Goal: Task Accomplishment & Management: Manage account settings

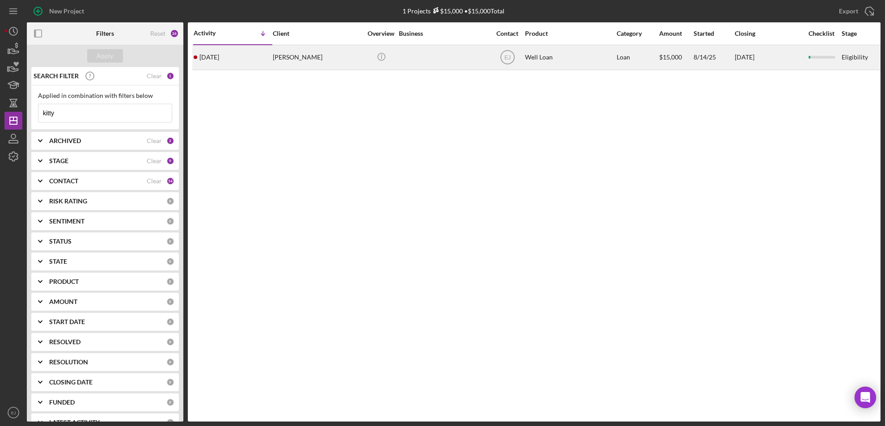
click at [288, 61] on div "[PERSON_NAME]" at bounding box center [317, 58] width 89 height 24
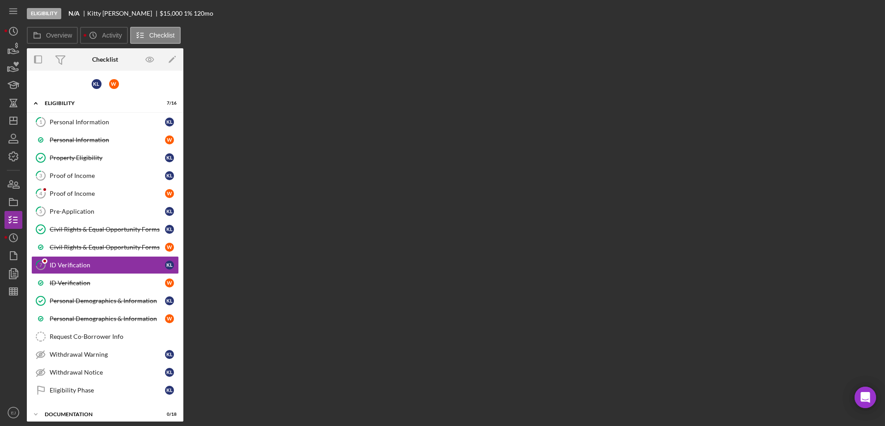
scroll to position [18, 0]
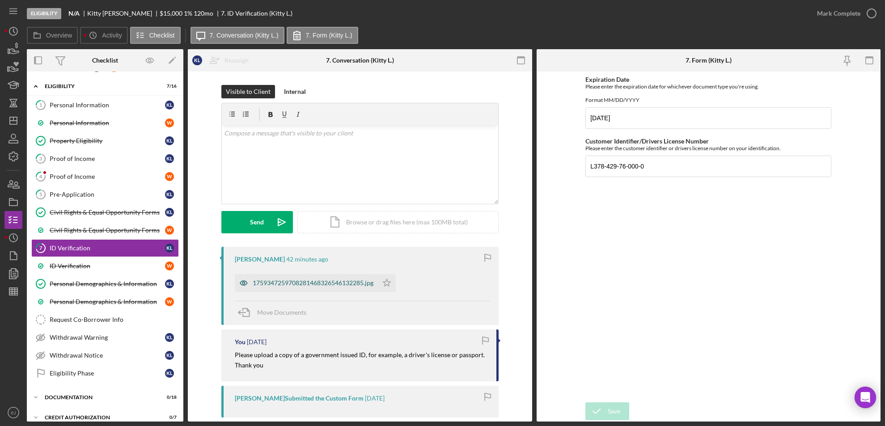
click at [307, 286] on div "1759347259708281468326546132285.jpg" at bounding box center [313, 283] width 121 height 7
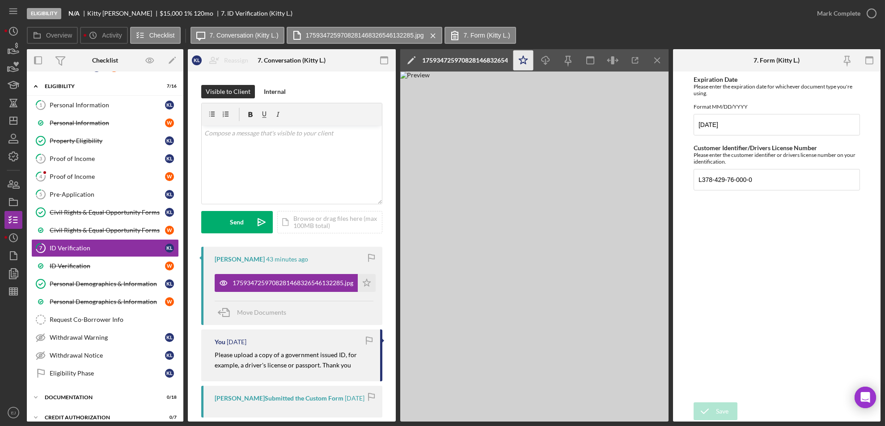
click at [523, 59] on icon "Icon/Star" at bounding box center [523, 61] width 20 height 20
click at [870, 12] on icon "button" at bounding box center [872, 13] width 22 height 22
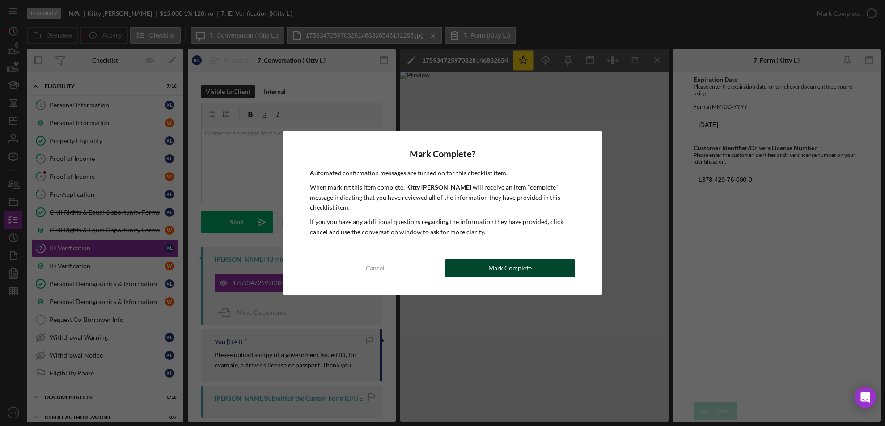
click at [563, 262] on button "Mark Complete" at bounding box center [510, 268] width 131 height 18
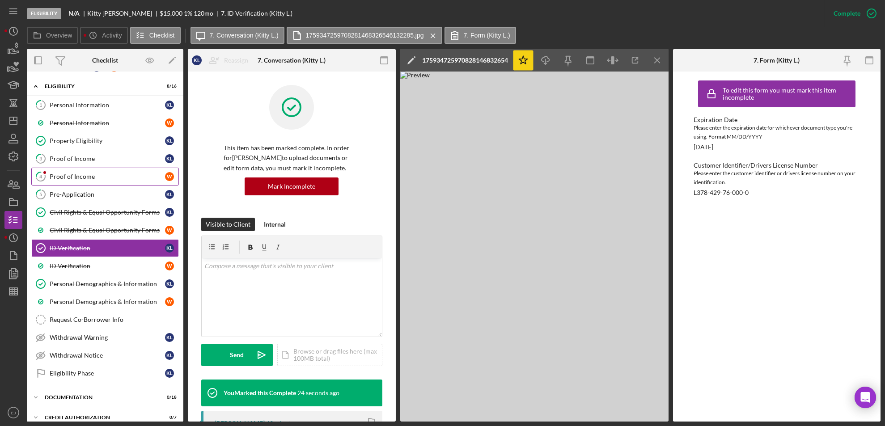
click at [95, 177] on div "Proof of Income" at bounding box center [107, 176] width 115 height 7
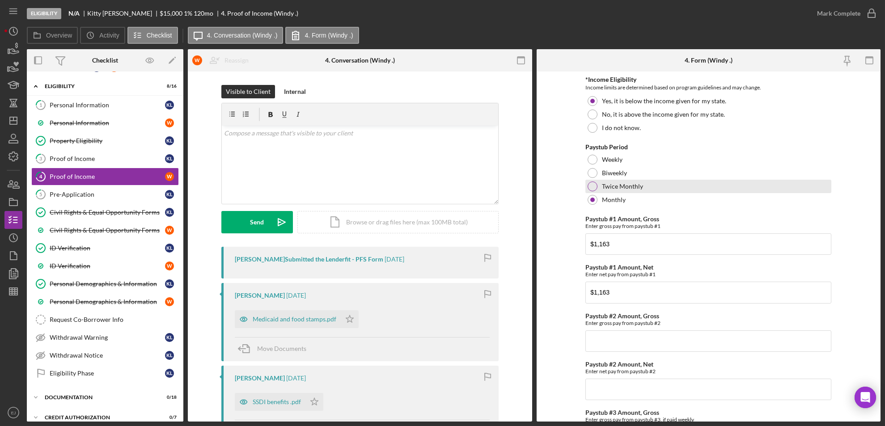
click at [595, 187] on div at bounding box center [593, 187] width 10 height 10
click at [268, 406] on div "SSDI benefits .pdf" at bounding box center [270, 402] width 71 height 18
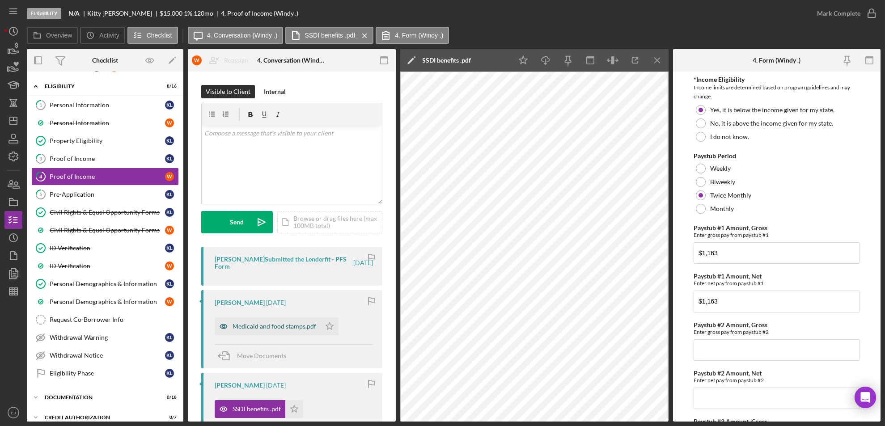
click at [276, 327] on div "Medicaid and food stamps.pdf" at bounding box center [275, 326] width 84 height 7
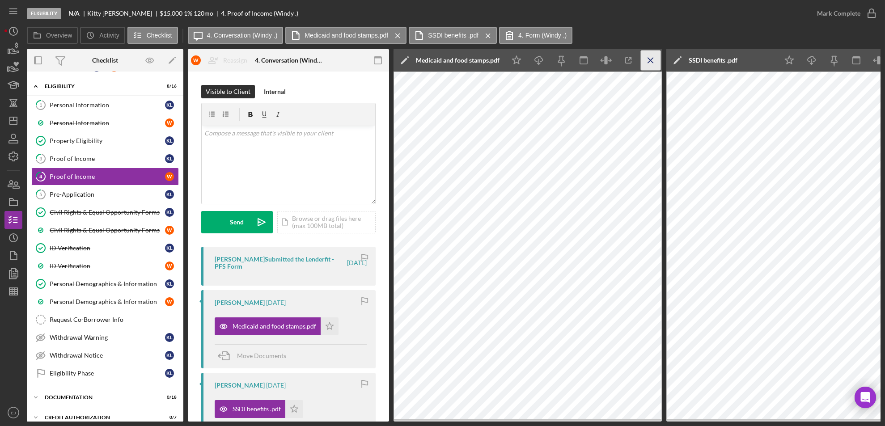
click at [647, 61] on icon "Icon/Menu Close" at bounding box center [651, 61] width 20 height 20
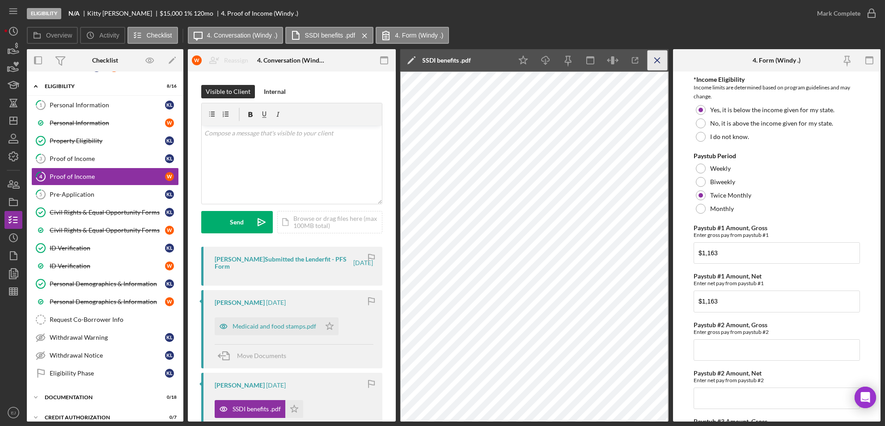
click at [659, 61] on icon "Icon/Menu Close" at bounding box center [657, 61] width 20 height 20
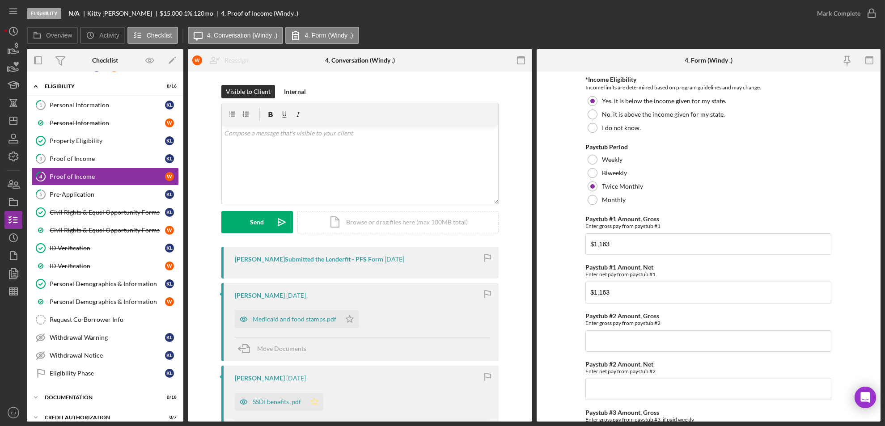
click at [315, 398] on icon "Icon/Star" at bounding box center [315, 402] width 18 height 18
click at [309, 319] on div "Medicaid and food stamps.pdf" at bounding box center [295, 319] width 84 height 7
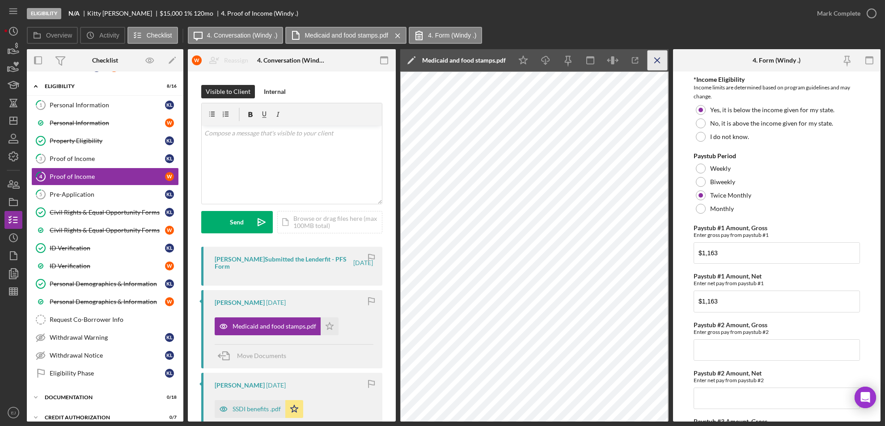
click at [653, 57] on icon "Icon/Menu Close" at bounding box center [657, 61] width 20 height 20
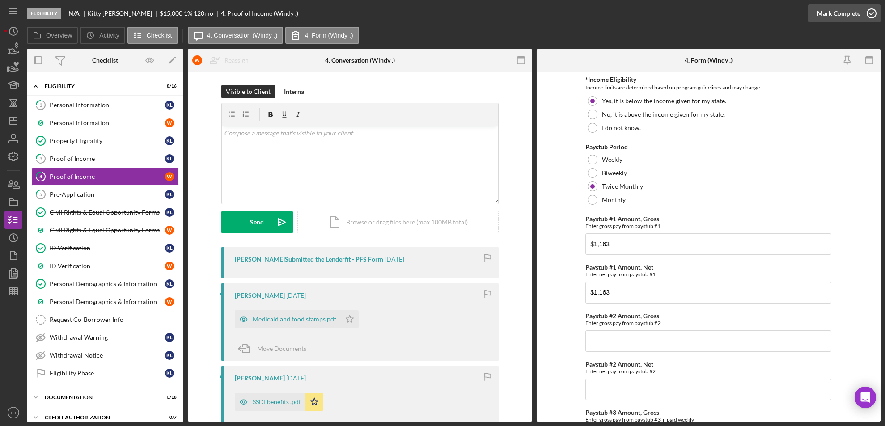
click at [874, 9] on icon "button" at bounding box center [872, 13] width 22 height 22
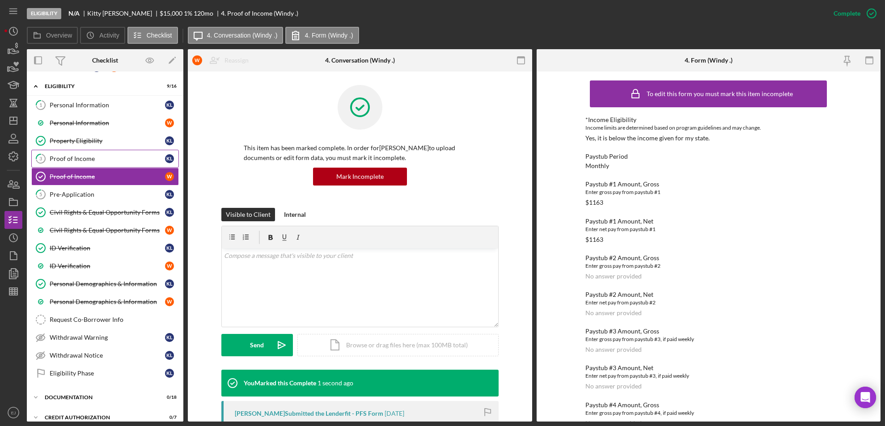
click at [88, 159] on div "Proof of Income" at bounding box center [107, 158] width 115 height 7
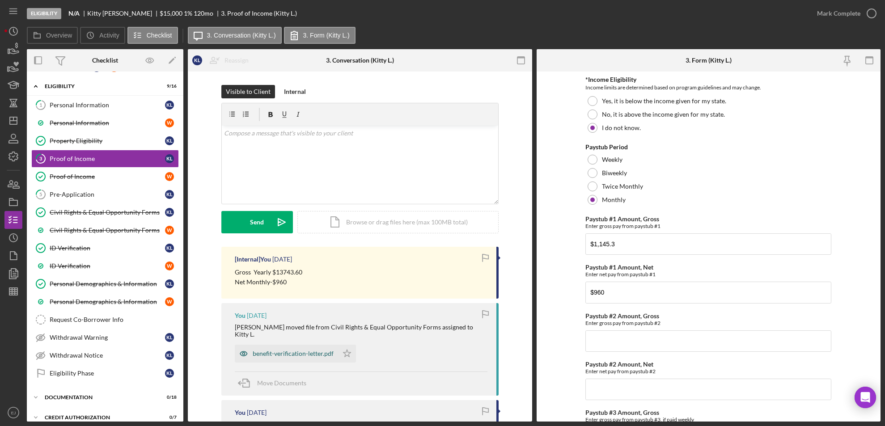
click at [287, 350] on div "benefit-verification-letter.pdf" at bounding box center [293, 353] width 81 height 7
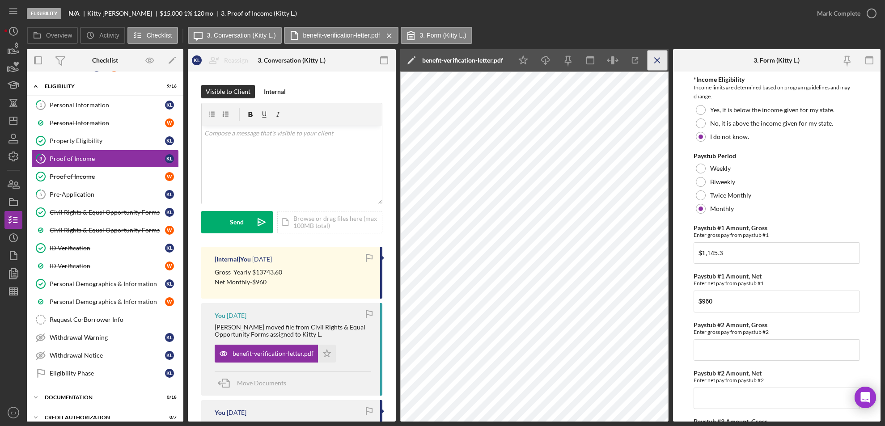
click at [655, 59] on icon "Icon/Menu Close" at bounding box center [657, 61] width 20 height 20
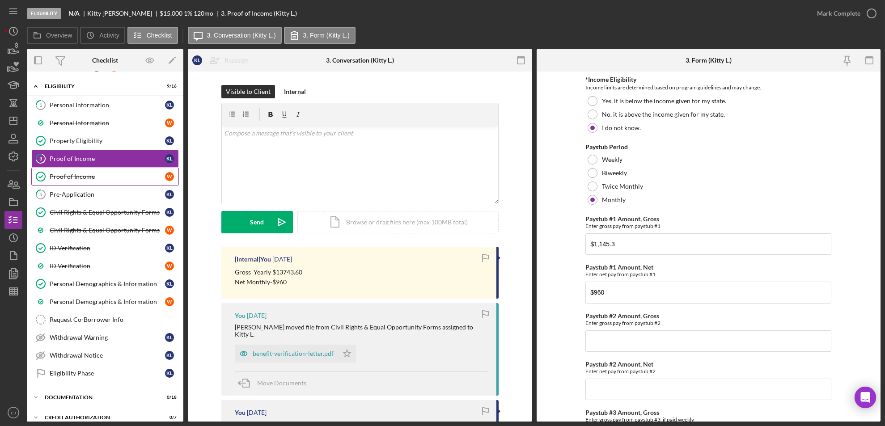
click at [114, 170] on link "Proof of Income Proof of Income W" at bounding box center [105, 177] width 148 height 18
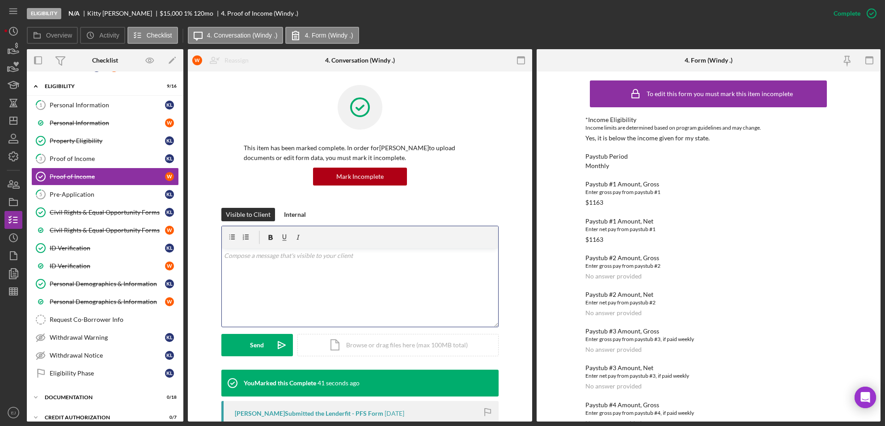
click at [266, 260] on p at bounding box center [360, 256] width 272 height 10
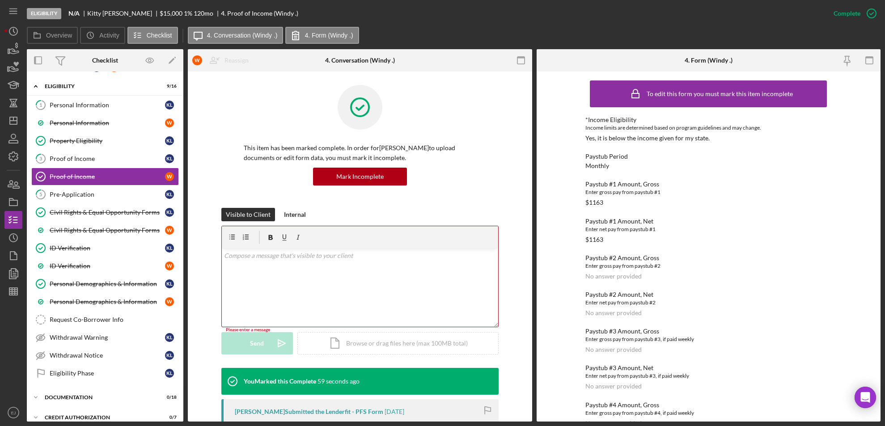
click at [240, 264] on div "v Color teal Color pink Remove color Add row above Add row below Add column bef…" at bounding box center [360, 288] width 276 height 78
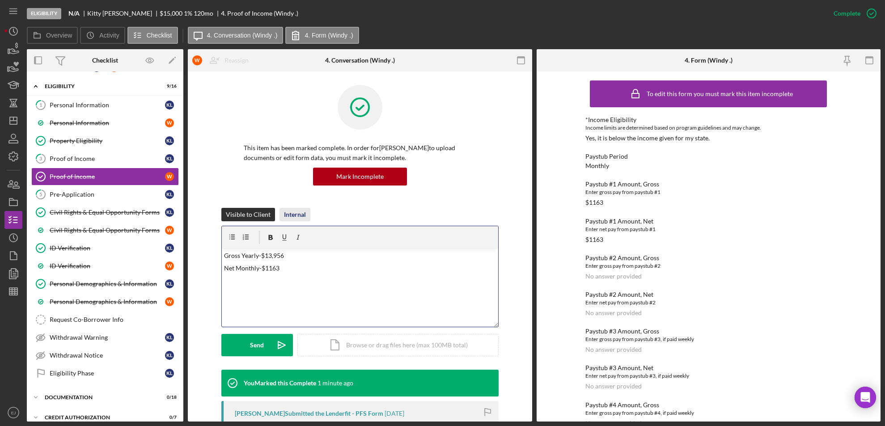
click at [302, 214] on div "Internal" at bounding box center [295, 214] width 22 height 13
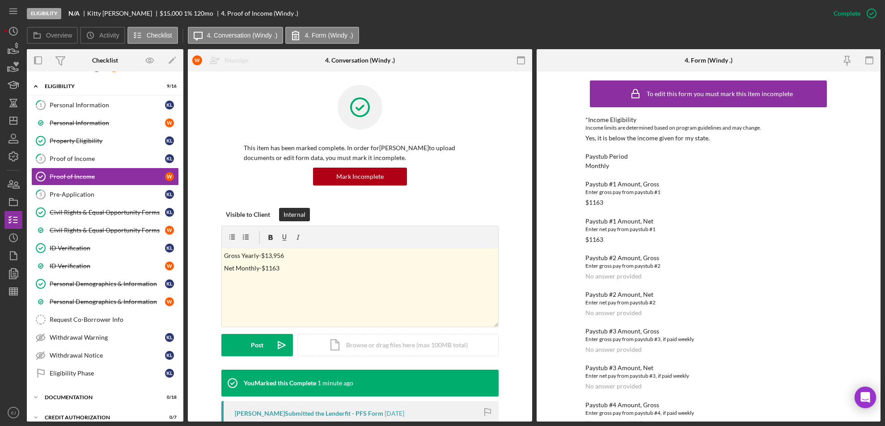
click at [237, 333] on form "v Color teal Color pink Remove color Add row above Add row below Add column bef…" at bounding box center [359, 291] width 277 height 131
click at [255, 357] on div "Visible to Client Internal v Color teal Color pink Remove color Add row above A…" at bounding box center [359, 289] width 277 height 162
click at [253, 344] on div "Post" at bounding box center [257, 345] width 13 height 22
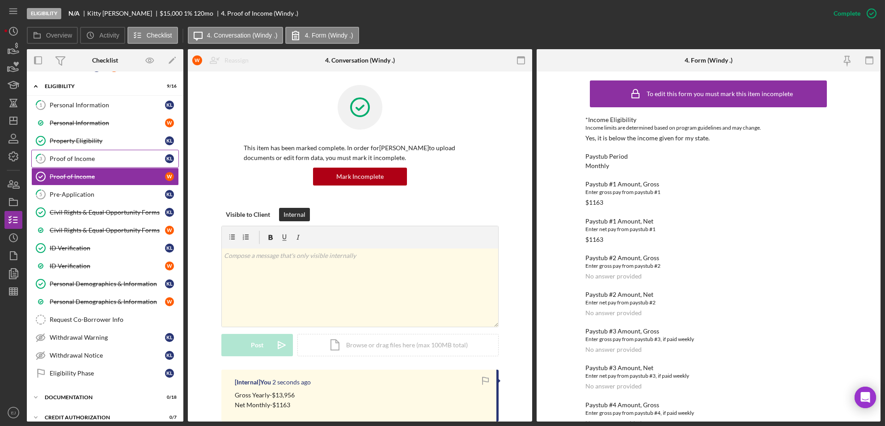
click at [86, 157] on div "Proof of Income" at bounding box center [107, 158] width 115 height 7
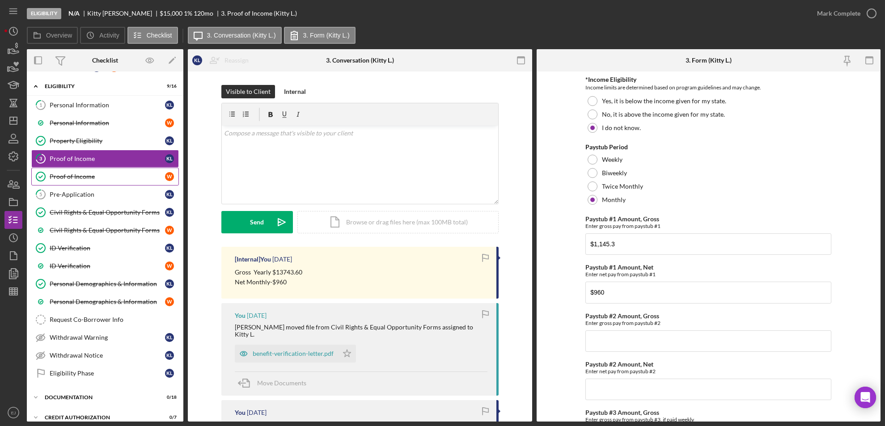
click at [72, 170] on link "Proof of Income Proof of Income W" at bounding box center [105, 177] width 148 height 18
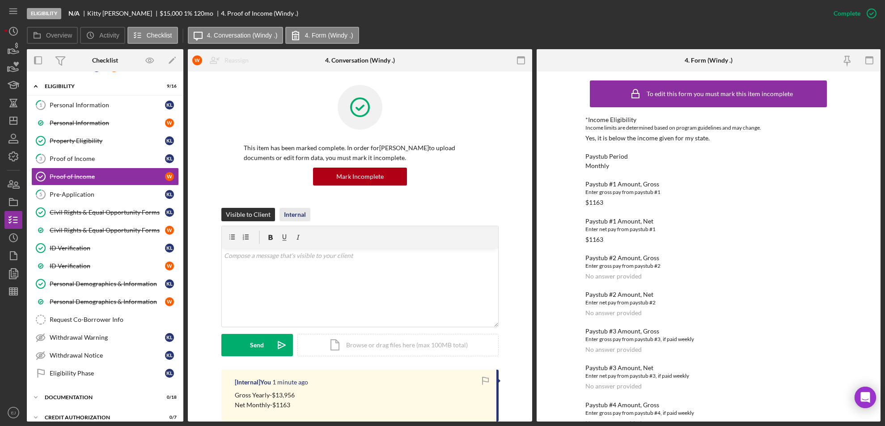
click at [294, 214] on div "Internal" at bounding box center [295, 214] width 22 height 13
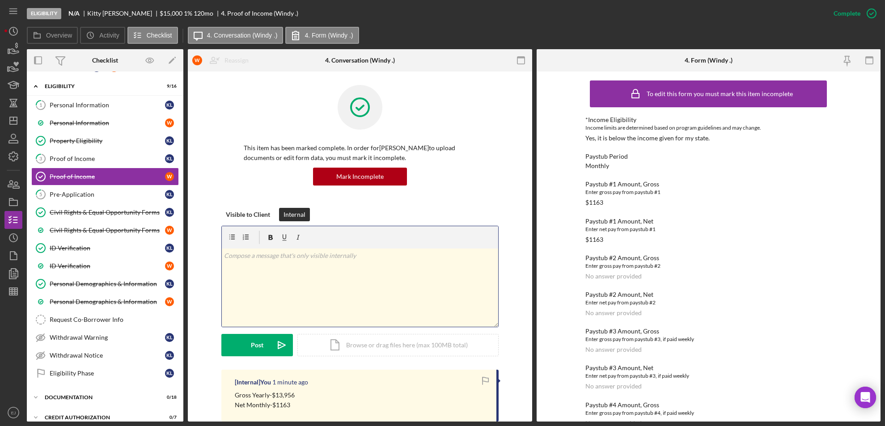
click at [243, 270] on div "v Color teal Color pink Remove color Add row above Add row below Add column bef…" at bounding box center [360, 288] width 276 height 78
click at [252, 346] on div "Post" at bounding box center [257, 345] width 13 height 22
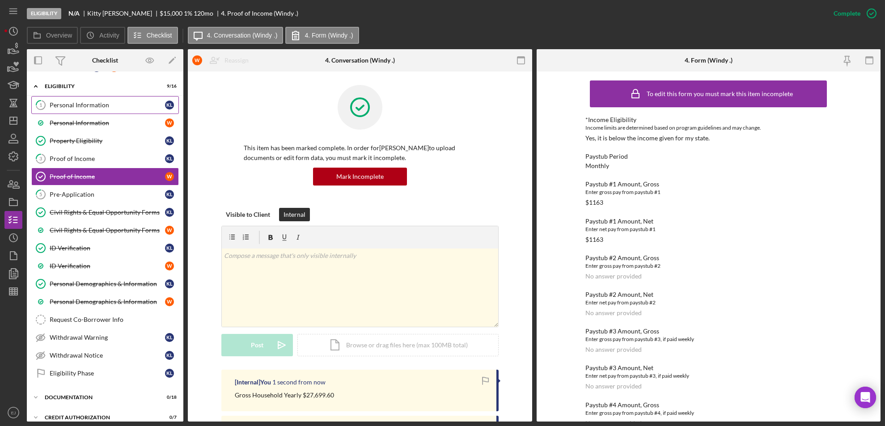
click at [100, 106] on div "Personal Information" at bounding box center [107, 105] width 115 height 7
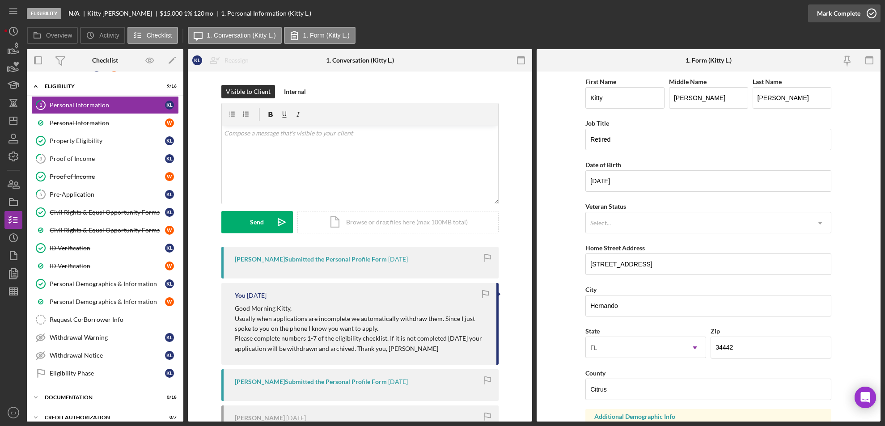
click at [872, 13] on icon "button" at bounding box center [872, 13] width 22 height 22
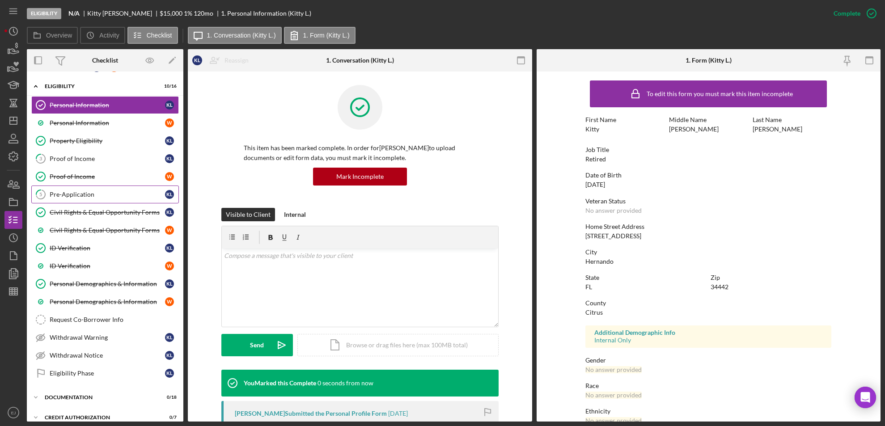
click at [94, 194] on div "Pre-Application" at bounding box center [107, 194] width 115 height 7
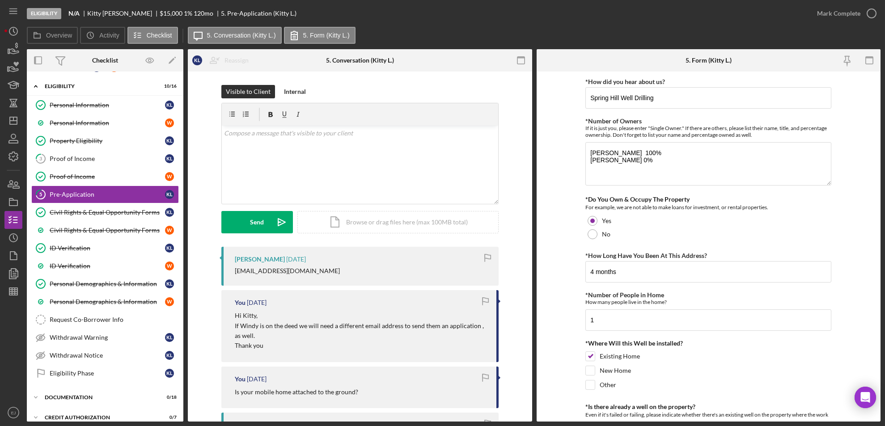
click at [881, 370] on div "Eligibility N/A [PERSON_NAME] $15,000 $15,000 1 % 120 mo 5. Pre-Application (Ki…" at bounding box center [442, 213] width 885 height 426
drag, startPoint x: 879, startPoint y: 371, endPoint x: 863, endPoint y: 111, distance: 260.9
click at [863, 111] on form "*How did you hear about us? Spring Hill Well Drilling *Number of Owners If it i…" at bounding box center [709, 247] width 344 height 350
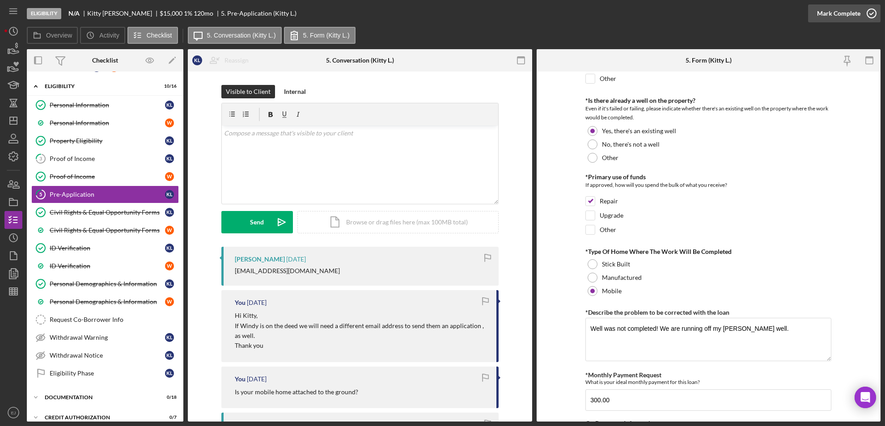
click at [870, 17] on icon "button" at bounding box center [872, 13] width 22 height 22
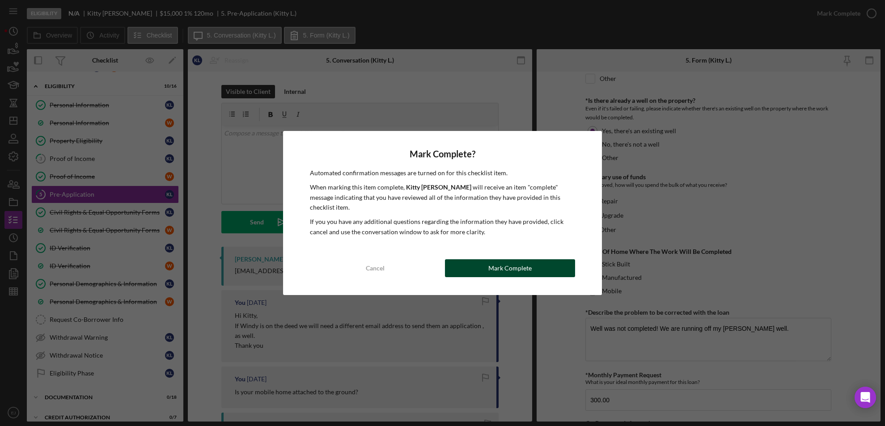
click at [527, 263] on div "Mark Complete" at bounding box center [510, 268] width 43 height 18
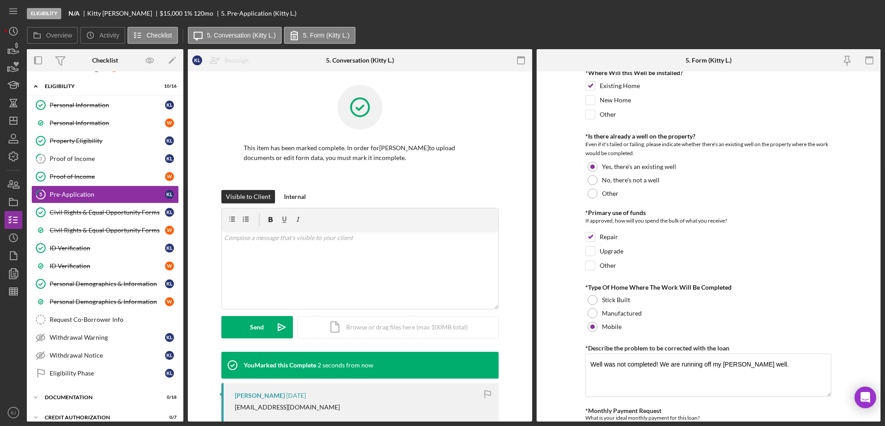
scroll to position [342, 0]
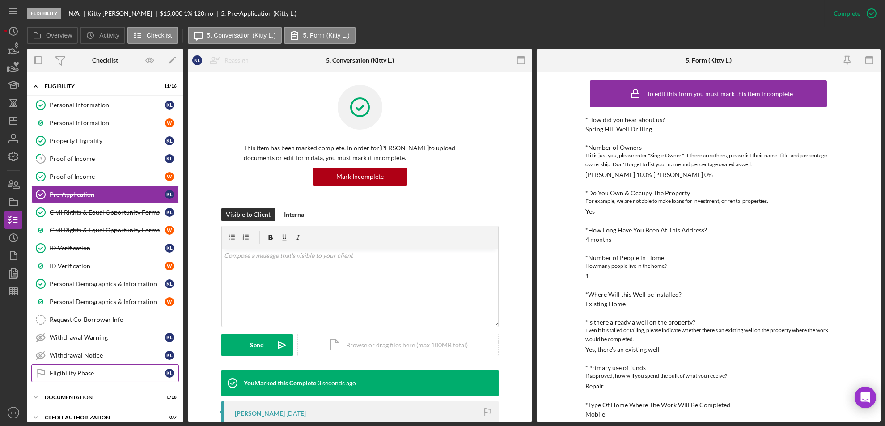
click at [119, 375] on div "Eligibility Phase" at bounding box center [107, 373] width 115 height 7
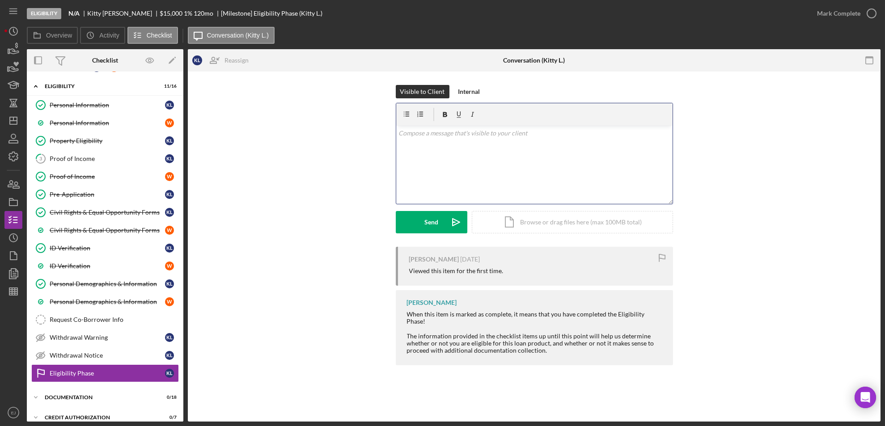
click at [460, 144] on div "v Color teal Color pink Remove color Add row above Add row below Add column bef…" at bounding box center [534, 165] width 276 height 78
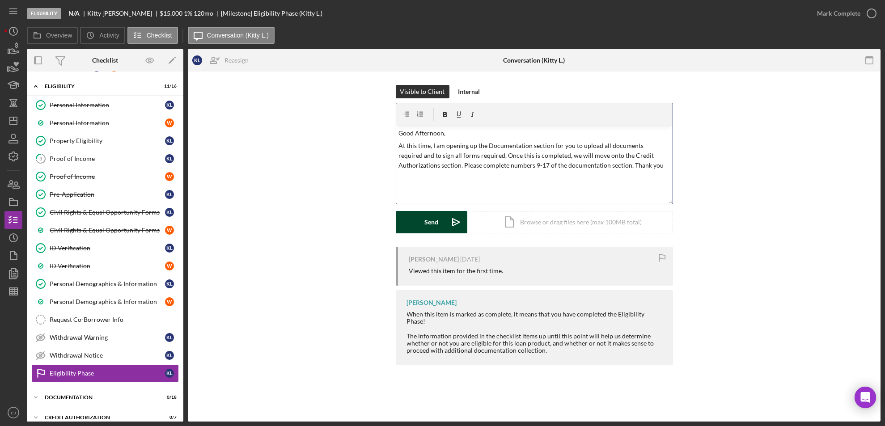
click at [422, 219] on button "Send Icon/icon-invite-send" at bounding box center [432, 222] width 72 height 22
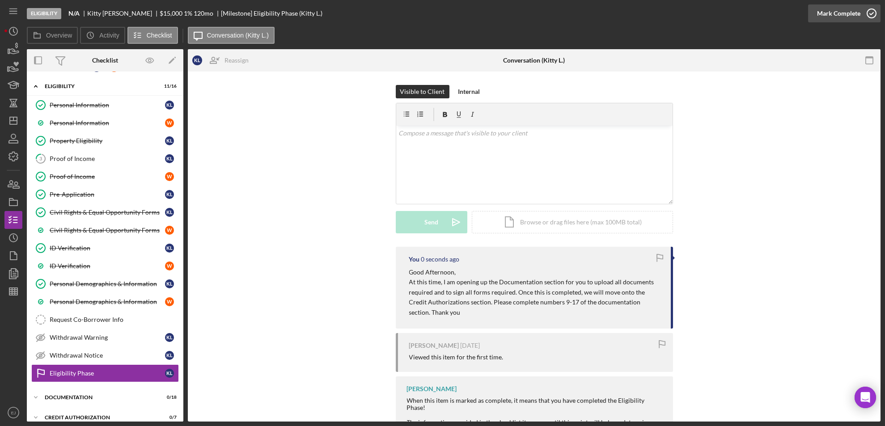
click at [874, 15] on icon "button" at bounding box center [872, 13] width 22 height 22
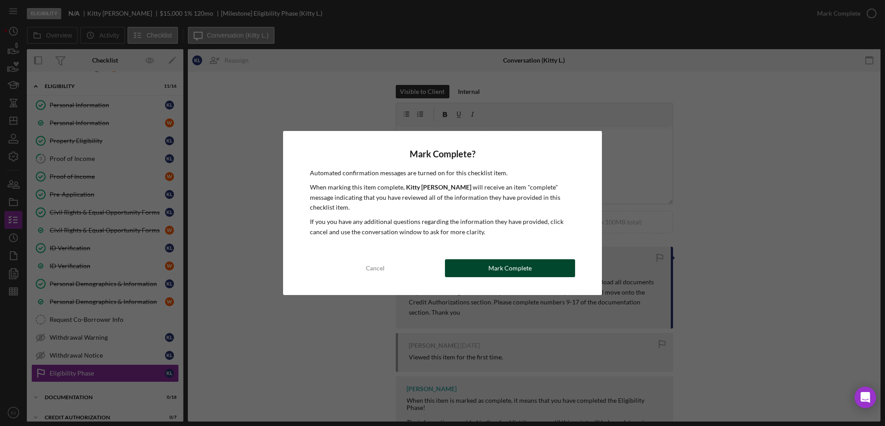
click at [454, 269] on button "Mark Complete" at bounding box center [510, 268] width 131 height 18
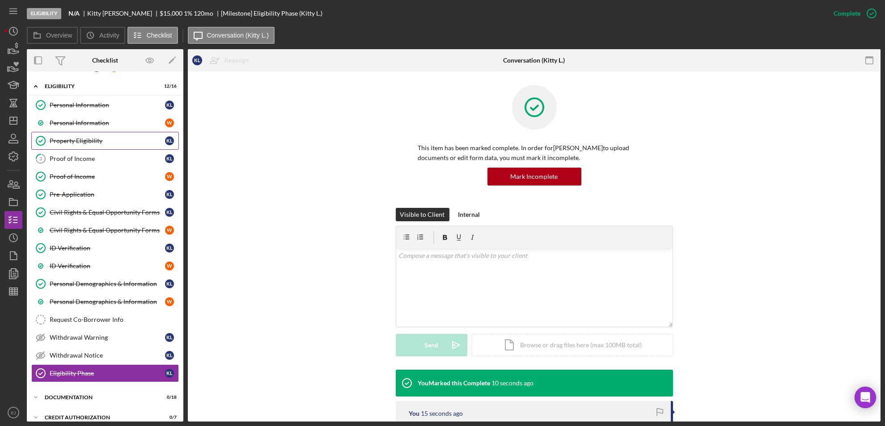
click at [81, 148] on link "Property Eligibility Property Eligibility K L" at bounding box center [105, 141] width 148 height 18
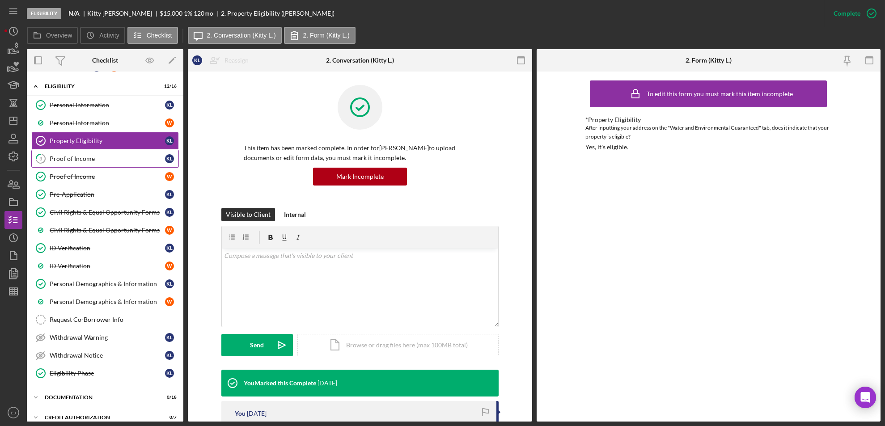
click at [74, 157] on div "Proof of Income" at bounding box center [107, 158] width 115 height 7
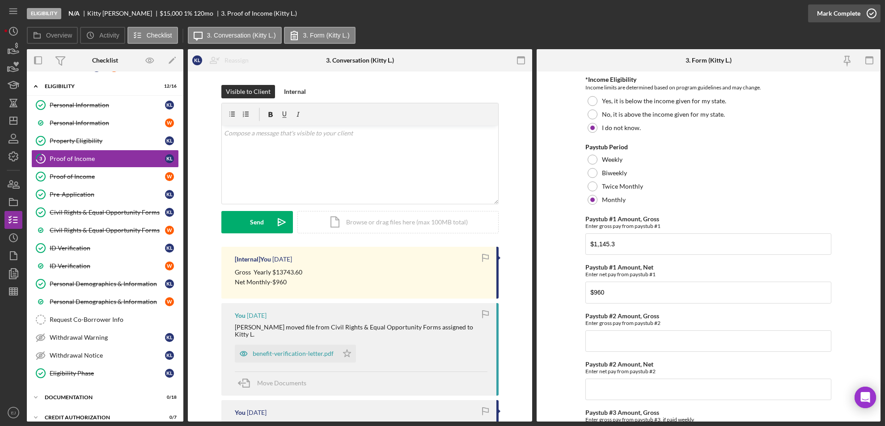
click at [869, 8] on icon "button" at bounding box center [872, 13] width 22 height 22
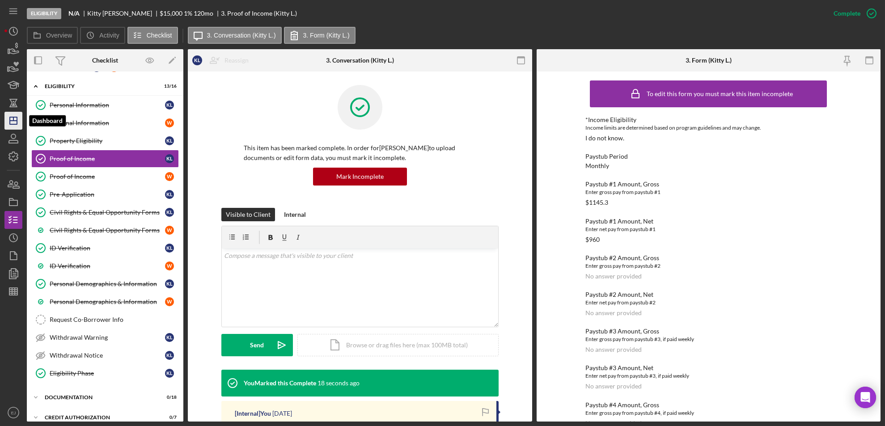
click at [17, 119] on icon "Icon/Dashboard" at bounding box center [13, 121] width 22 height 22
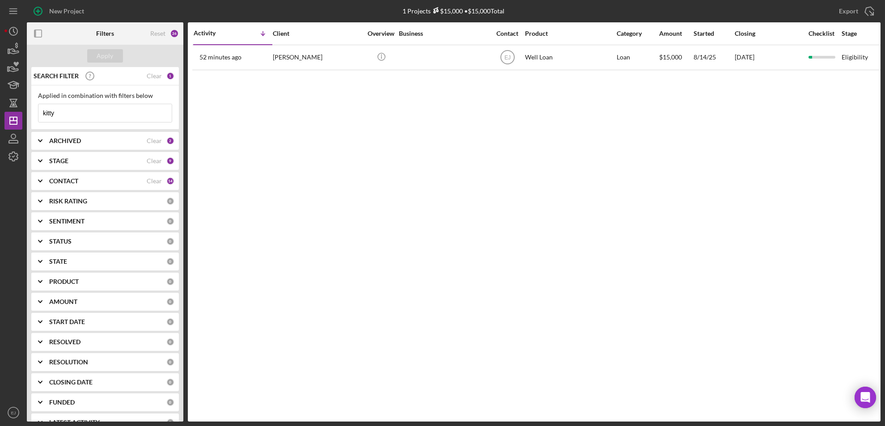
click at [77, 122] on input "kitty" at bounding box center [104, 113] width 133 height 18
type input "k"
click at [107, 58] on div "Apply" at bounding box center [105, 55] width 17 height 13
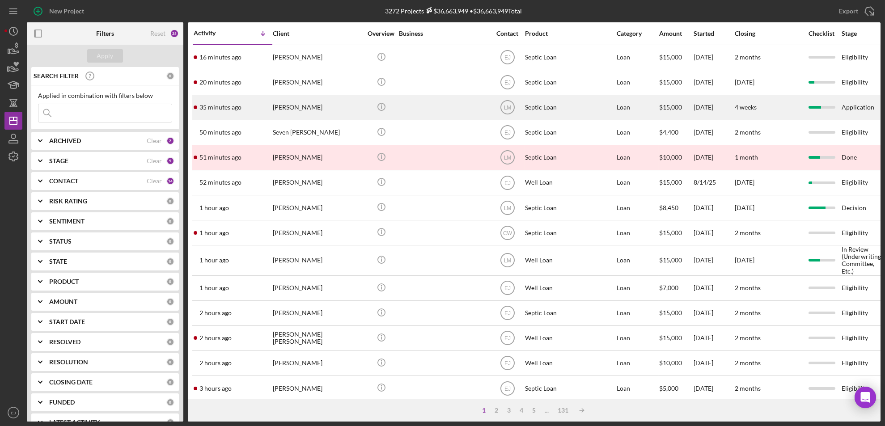
click at [289, 101] on div "[PERSON_NAME]" at bounding box center [317, 108] width 89 height 24
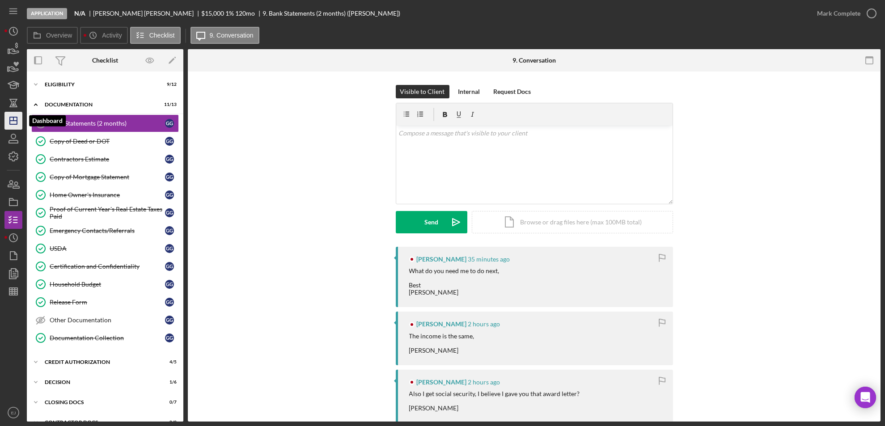
click at [13, 121] on line "button" at bounding box center [13, 119] width 0 height 4
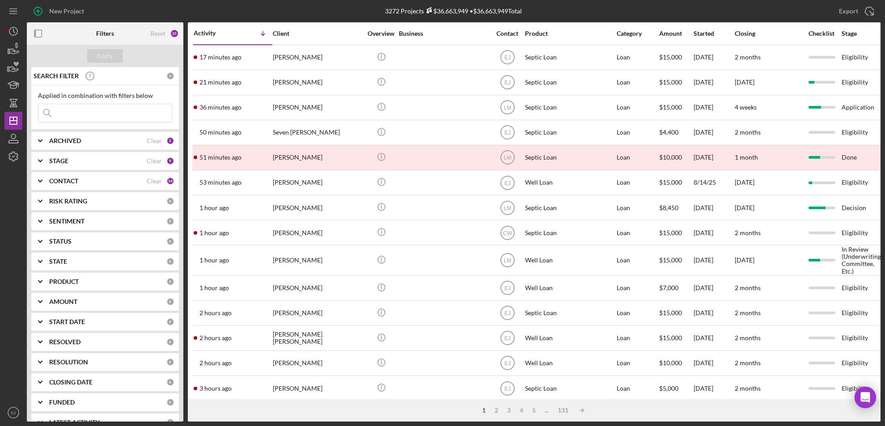
click at [87, 114] on input at bounding box center [104, 113] width 133 height 18
type input "[PERSON_NAME]"
click at [113, 52] on button "Apply" at bounding box center [105, 55] width 36 height 13
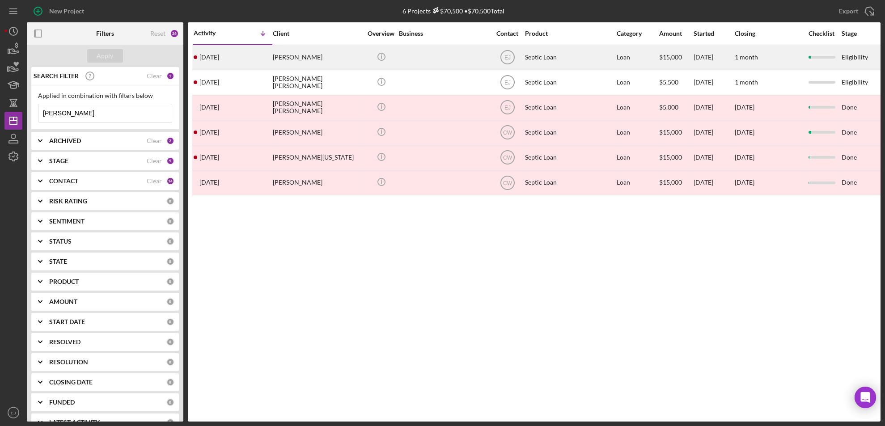
click at [314, 58] on div "[PERSON_NAME]" at bounding box center [317, 58] width 89 height 24
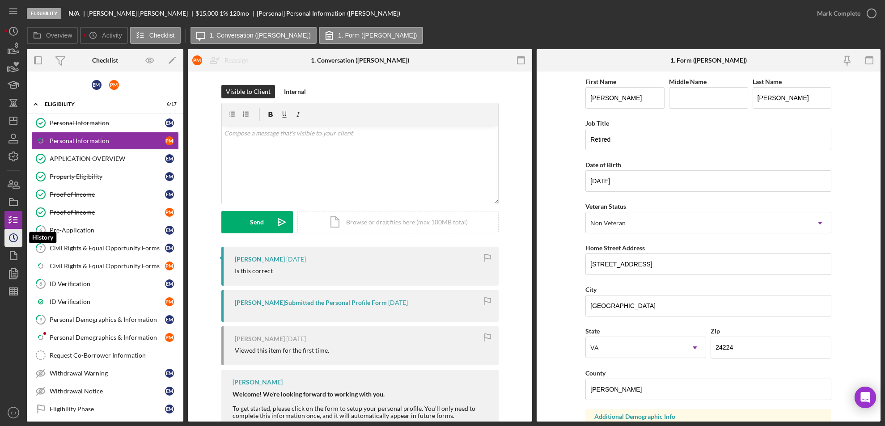
click at [9, 240] on icon "Icon/History" at bounding box center [13, 238] width 22 height 22
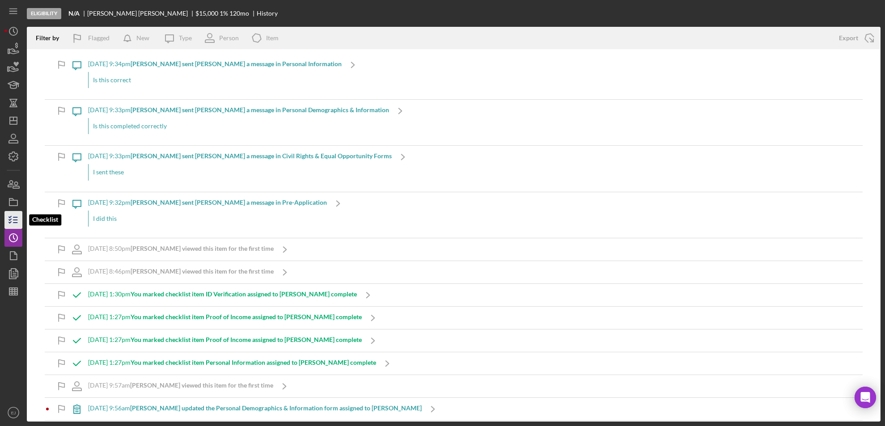
click at [16, 219] on icon "button" at bounding box center [13, 220] width 22 height 22
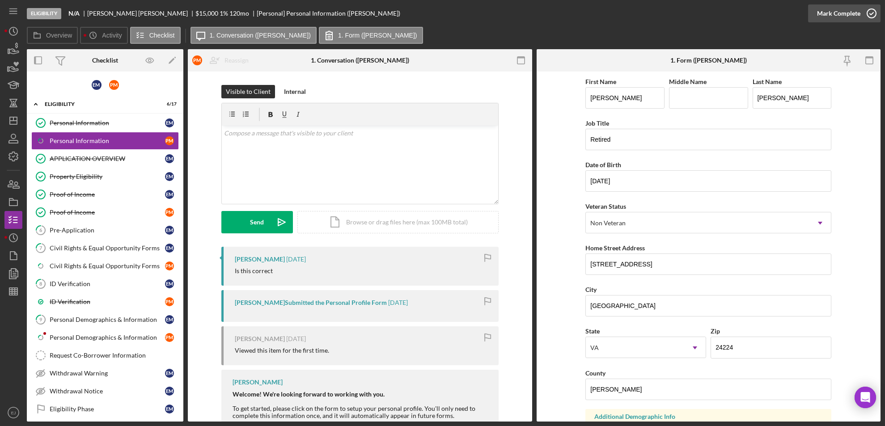
click at [871, 7] on icon "button" at bounding box center [872, 13] width 22 height 22
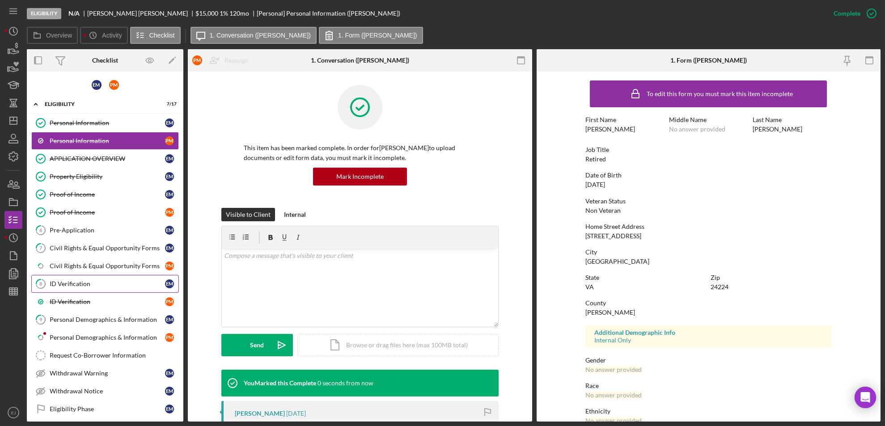
click at [59, 282] on div "ID Verification" at bounding box center [107, 284] width 115 height 7
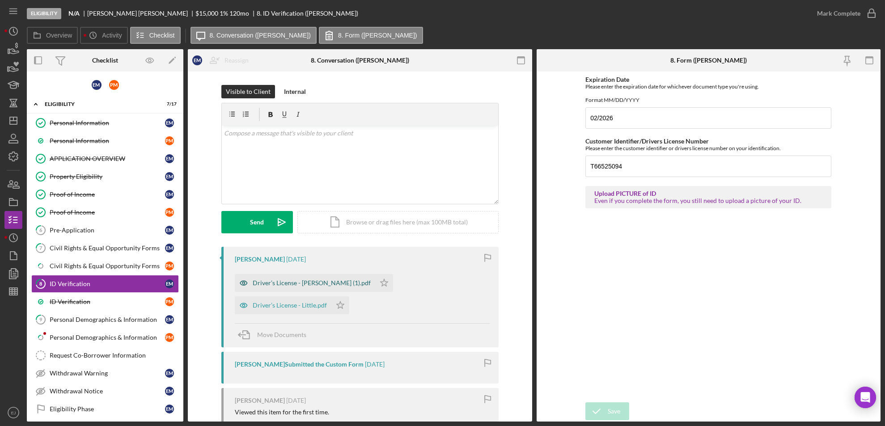
click at [314, 284] on div "Driver’s License - [PERSON_NAME] (1).pdf" at bounding box center [312, 283] width 118 height 7
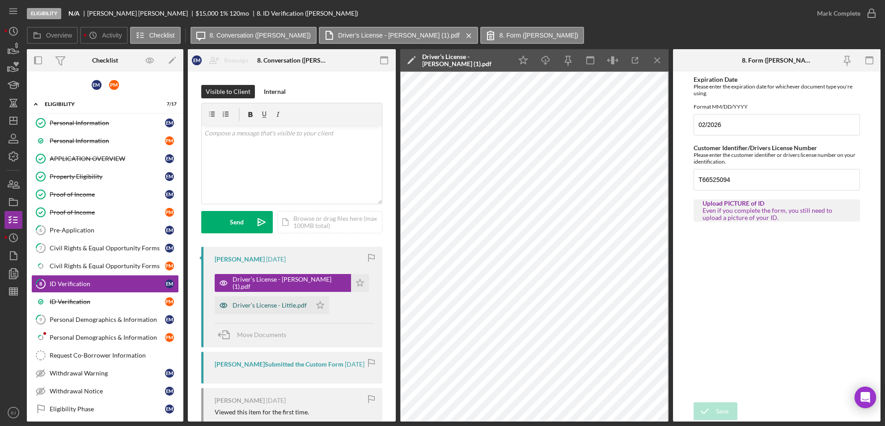
click at [293, 302] on div "Driver’s License - Little.pdf" at bounding box center [270, 305] width 74 height 7
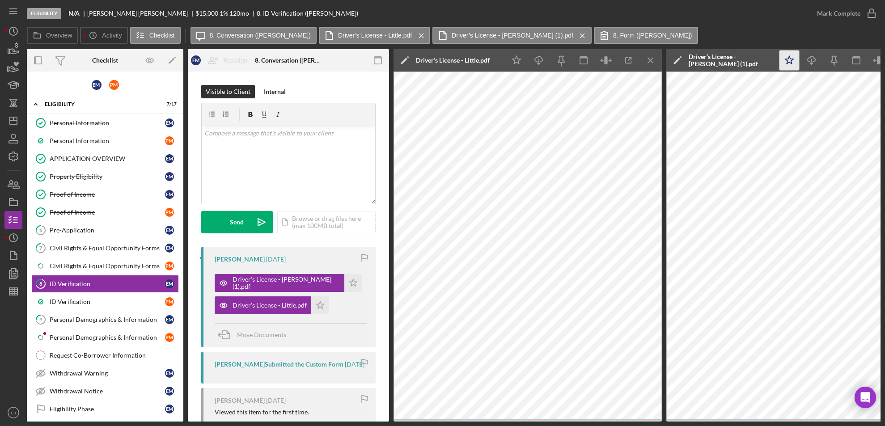
click at [786, 56] on icon "Icon/Star" at bounding box center [790, 61] width 20 height 20
click at [870, 7] on icon "button" at bounding box center [872, 13] width 22 height 22
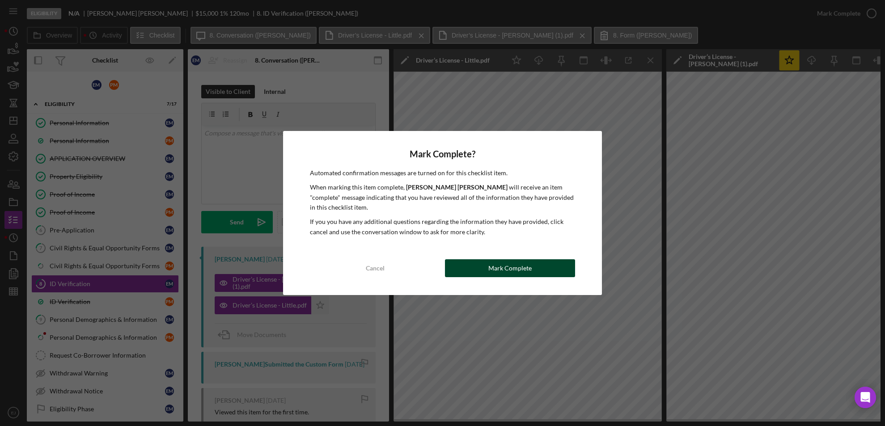
click at [488, 260] on button "Mark Complete" at bounding box center [510, 268] width 131 height 18
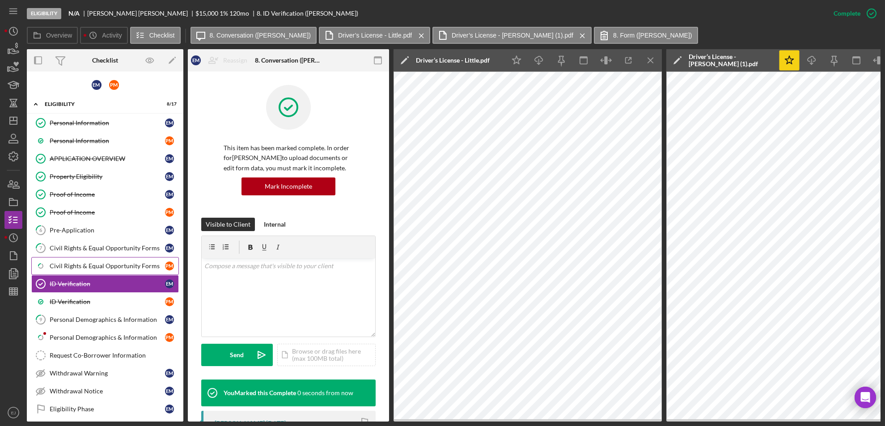
click at [118, 268] on div "Civil Rights & Equal Opportunity Forms" at bounding box center [107, 266] width 115 height 7
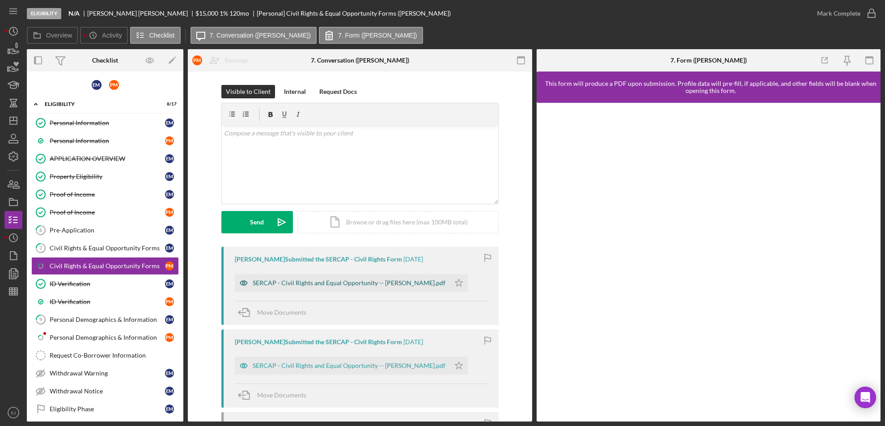
click at [407, 281] on div "SERCAP - Civil Rights and Equal Opportunity -- [PERSON_NAME].pdf" at bounding box center [349, 283] width 193 height 7
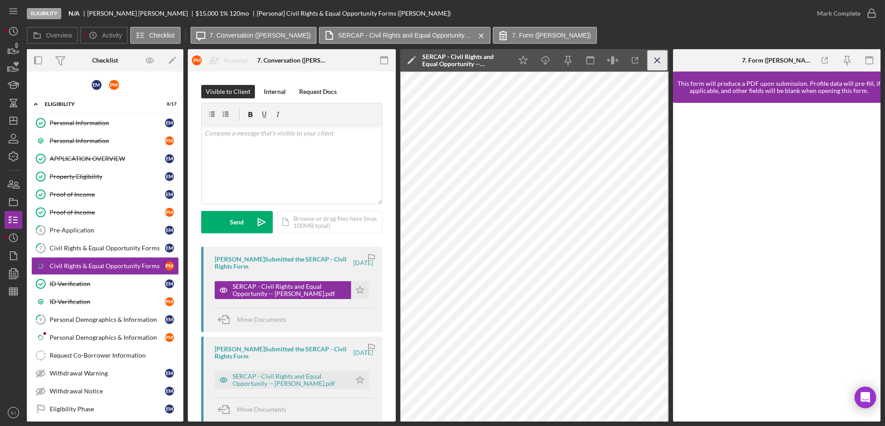
click at [660, 59] on icon "Icon/Menu Close" at bounding box center [657, 61] width 20 height 20
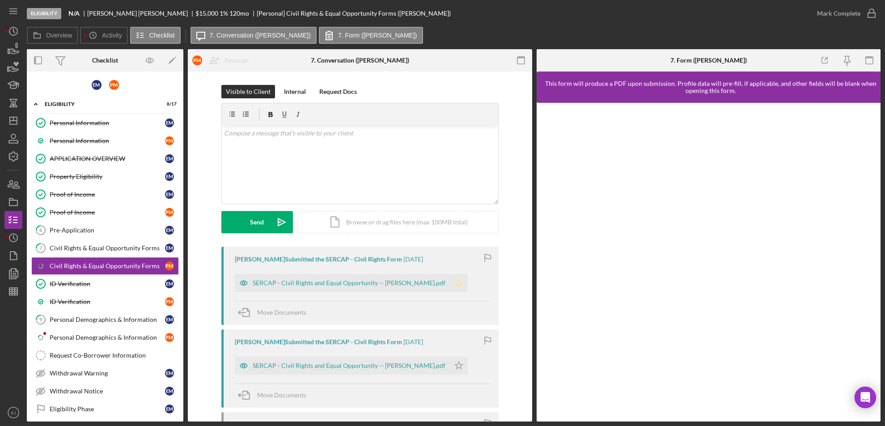
click at [455, 285] on polygon "button" at bounding box center [459, 282] width 8 height 7
click at [872, 14] on icon "button" at bounding box center [872, 13] width 22 height 22
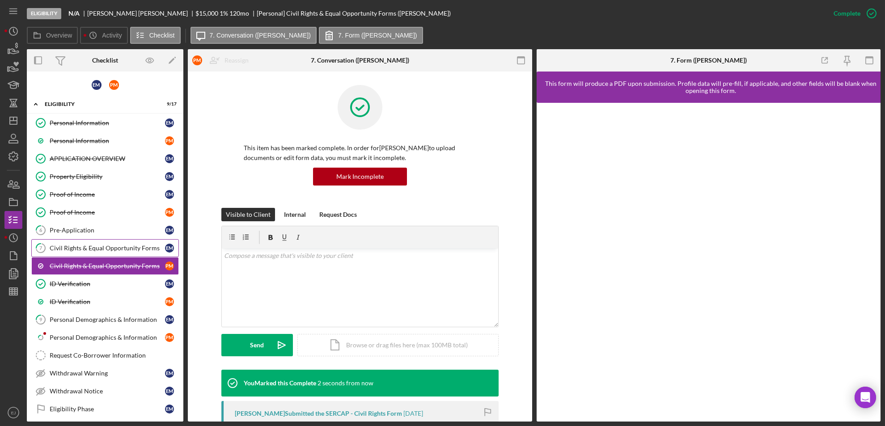
click at [64, 246] on div "Civil Rights & Equal Opportunity Forms" at bounding box center [107, 248] width 115 height 7
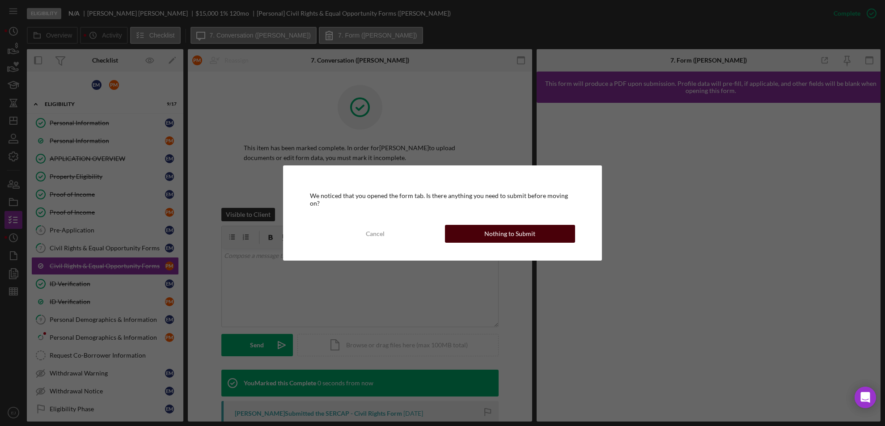
click at [569, 231] on button "Nothing to Submit" at bounding box center [510, 234] width 131 height 18
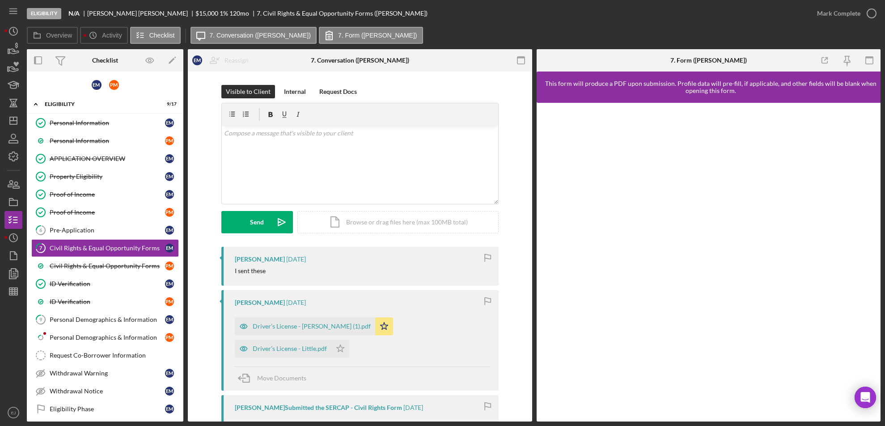
scroll to position [221, 0]
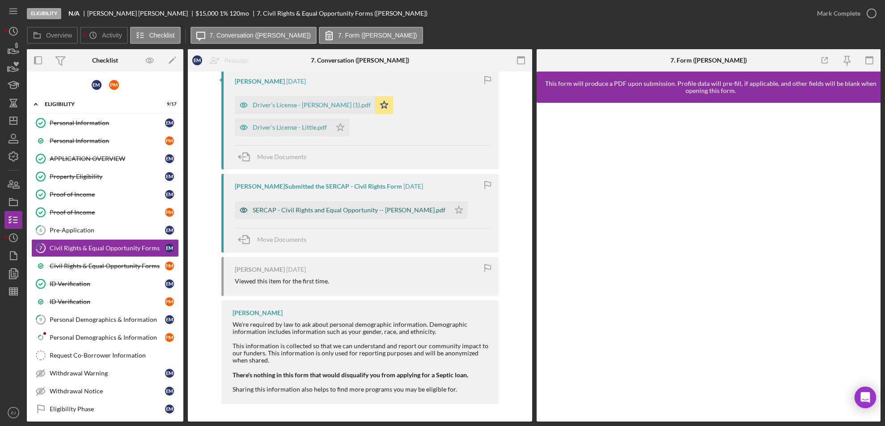
click at [334, 213] on div "SERCAP - Civil Rights and Equal Opportunity -- [PERSON_NAME].pdf" at bounding box center [349, 210] width 193 height 7
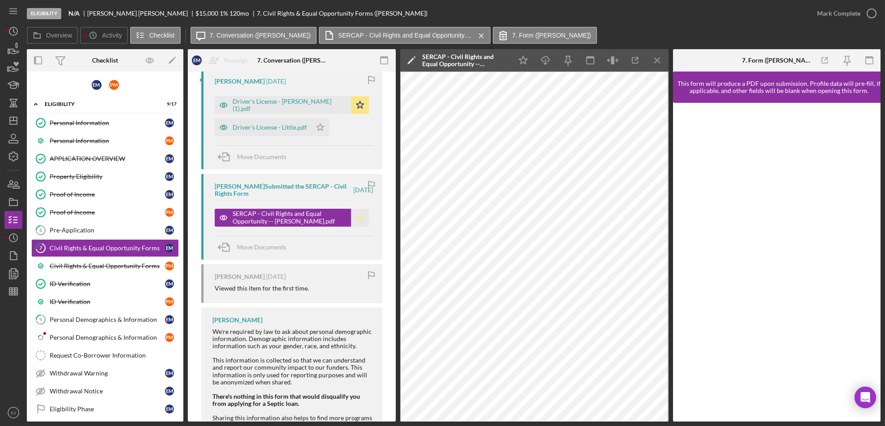
click at [359, 219] on polygon "button" at bounding box center [360, 217] width 8 height 7
click at [658, 65] on icon "Icon/Menu Close" at bounding box center [657, 61] width 20 height 20
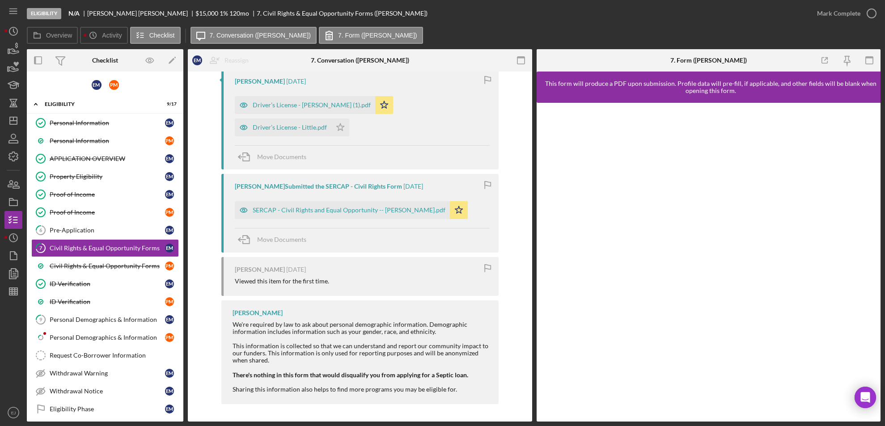
click at [876, 22] on div "Mark Complete" at bounding box center [844, 13] width 72 height 27
click at [873, 17] on icon "button" at bounding box center [872, 13] width 22 height 22
click at [58, 224] on link "6 Pre-Application E M" at bounding box center [105, 230] width 148 height 18
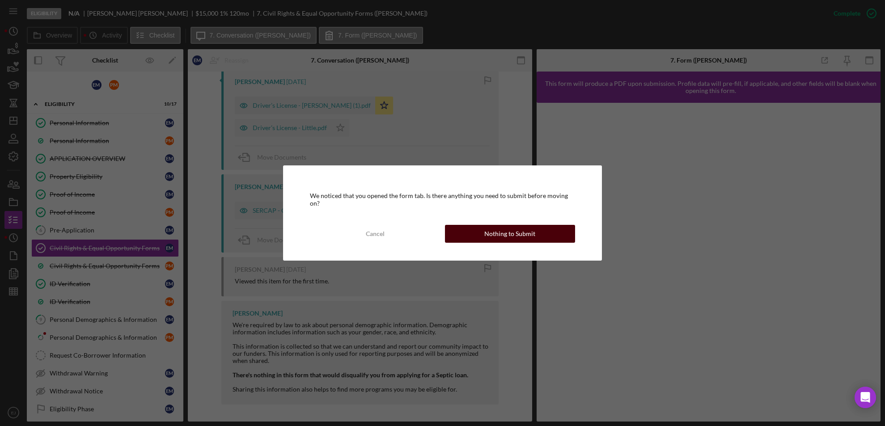
click at [497, 225] on div "Nothing to Submit" at bounding box center [510, 234] width 51 height 18
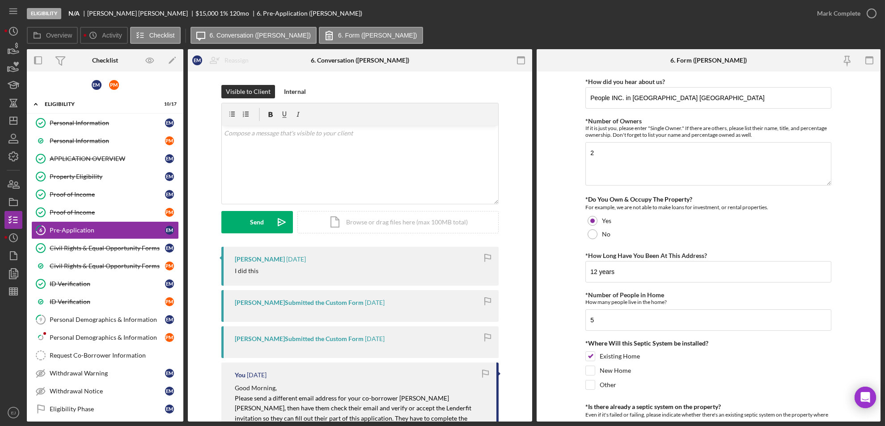
scroll to position [306, 0]
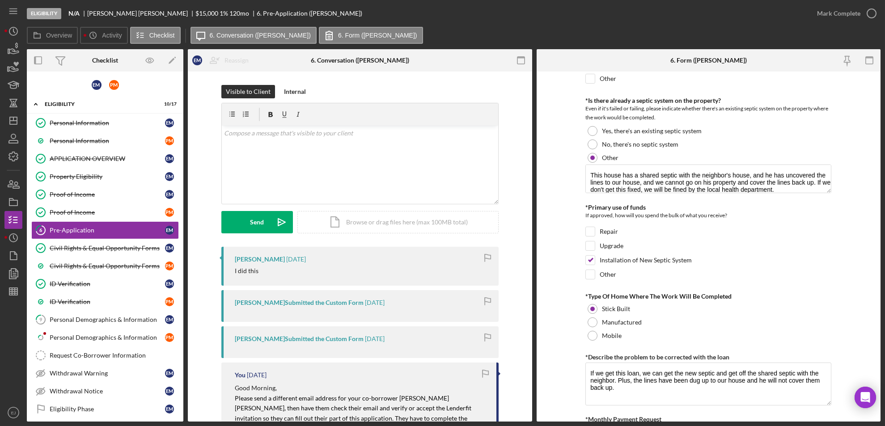
click at [880, 361] on form "*How did you hear about us? People INC. in [GEOGRAPHIC_DATA] VA *Number of Owne…" at bounding box center [709, 247] width 344 height 350
click at [882, 356] on div "Eligibility N/A [PERSON_NAME] $15,000 $15,000 1 % 120 mo 6. Pre-Application ([P…" at bounding box center [442, 213] width 885 height 426
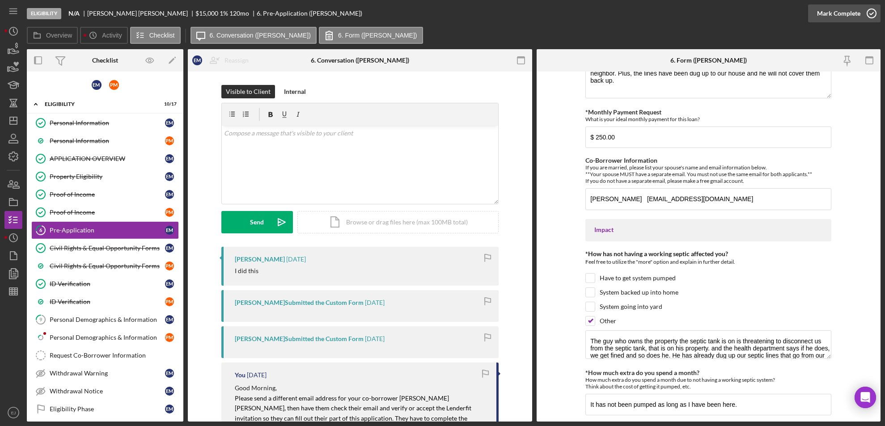
click at [872, 13] on icon "button" at bounding box center [872, 13] width 22 height 22
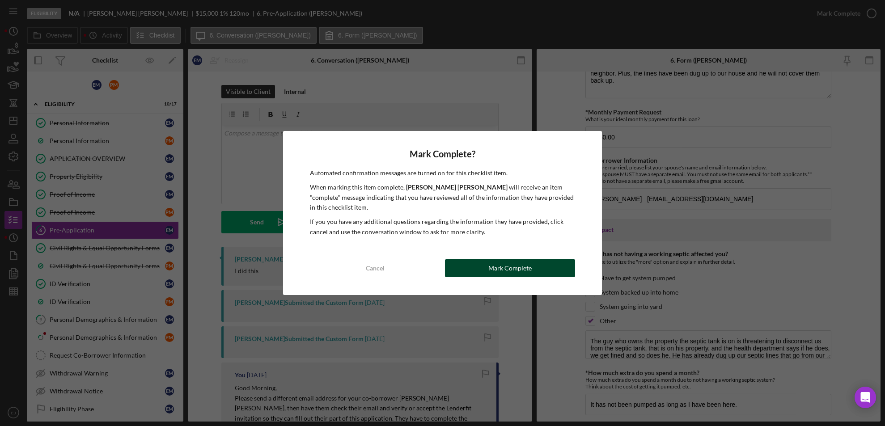
click at [538, 264] on button "Mark Complete" at bounding box center [510, 268] width 131 height 18
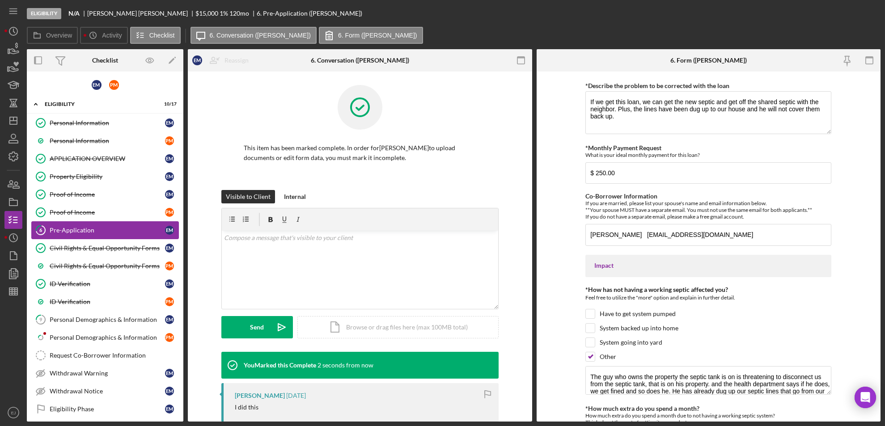
scroll to position [649, 0]
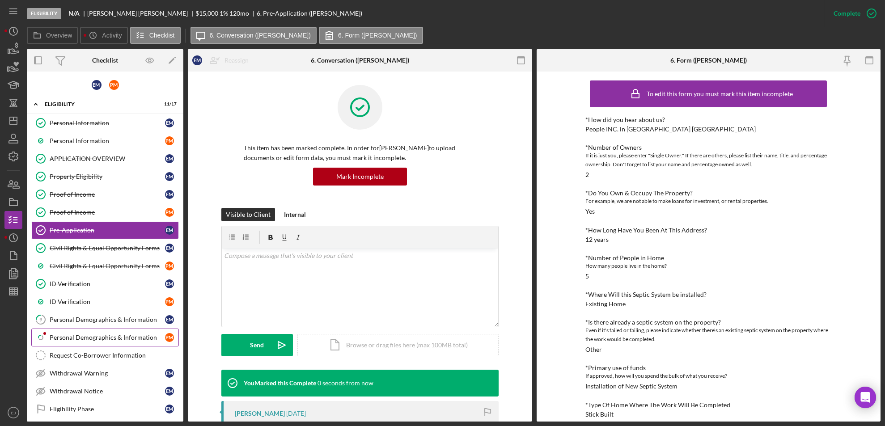
click at [117, 332] on link "Icon/Checklist Item Sub Partial Personal Demographics & Information P M" at bounding box center [105, 338] width 148 height 18
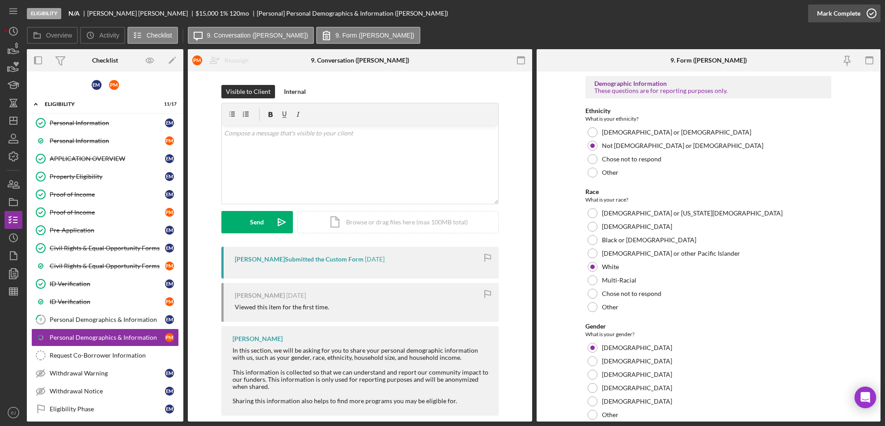
click at [872, 21] on icon "button" at bounding box center [872, 13] width 22 height 22
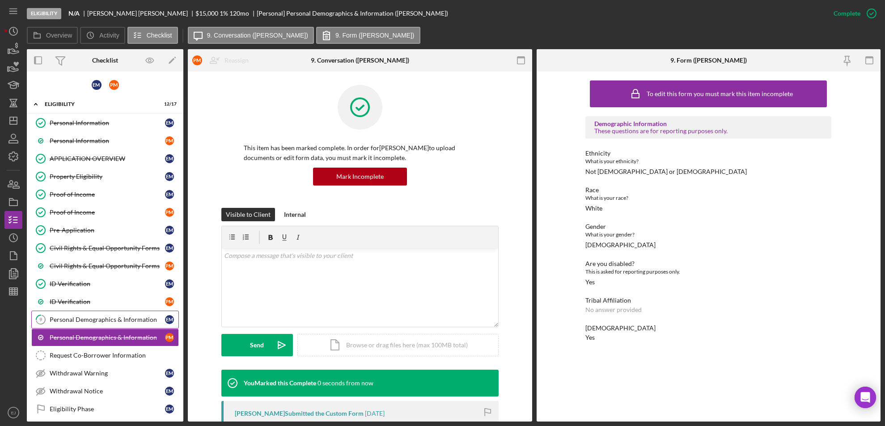
click at [109, 318] on div "Personal Demographics & Information" at bounding box center [107, 319] width 115 height 7
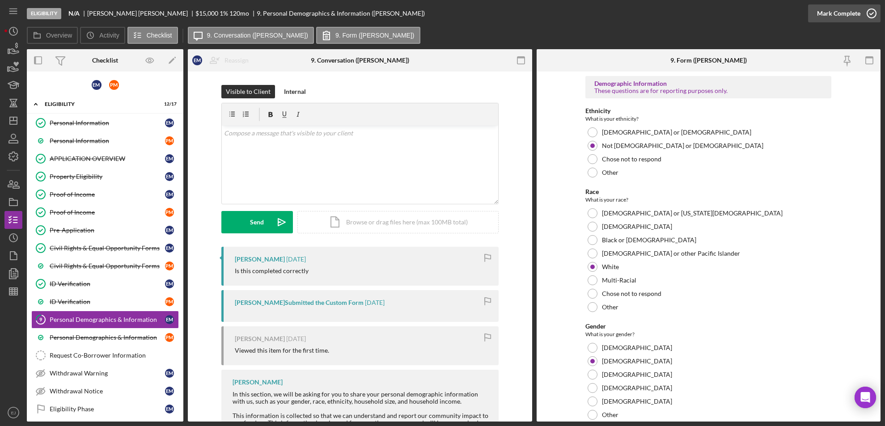
click at [875, 10] on icon "button" at bounding box center [872, 13] width 22 height 22
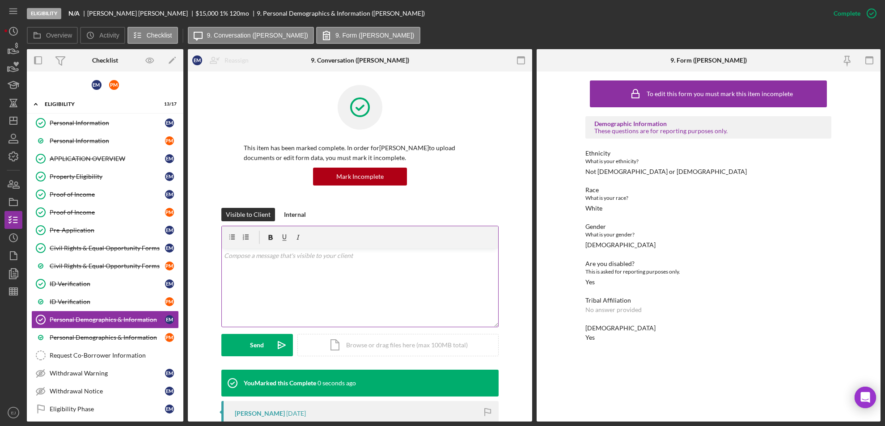
click at [241, 257] on p at bounding box center [360, 256] width 272 height 10
click at [271, 259] on p "Good Afternoon," at bounding box center [360, 256] width 272 height 10
click at [273, 257] on p "Good Afternoon," at bounding box center [360, 256] width 272 height 10
click at [117, 408] on div "Eligibility Phase" at bounding box center [107, 409] width 115 height 7
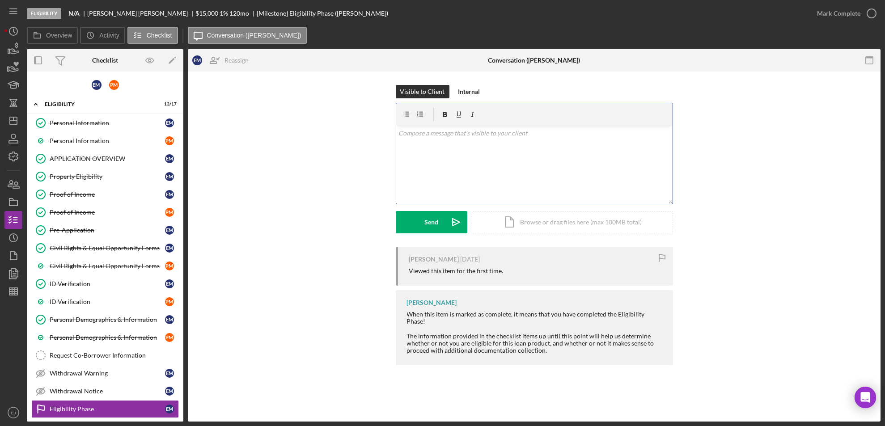
click at [481, 143] on div "v Color teal Color pink Remove color Add row above Add row below Add column bef…" at bounding box center [534, 165] width 276 height 78
paste div
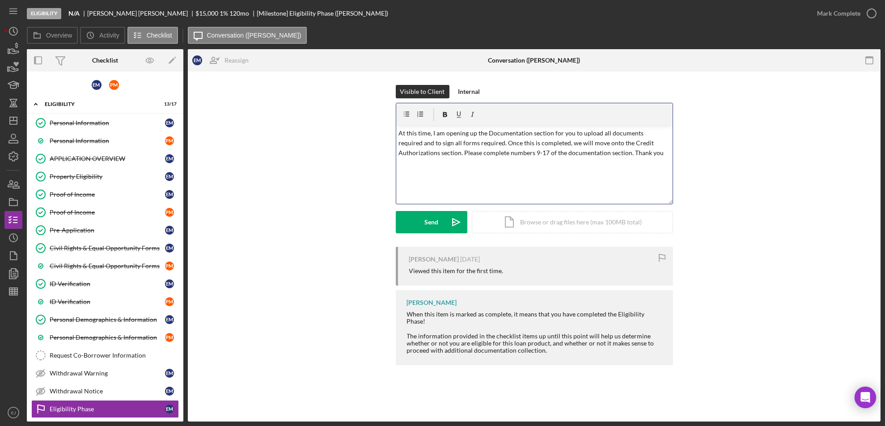
click at [397, 128] on div "v Color teal Color pink Remove color Add row above Add row below Add column bef…" at bounding box center [534, 165] width 276 height 78
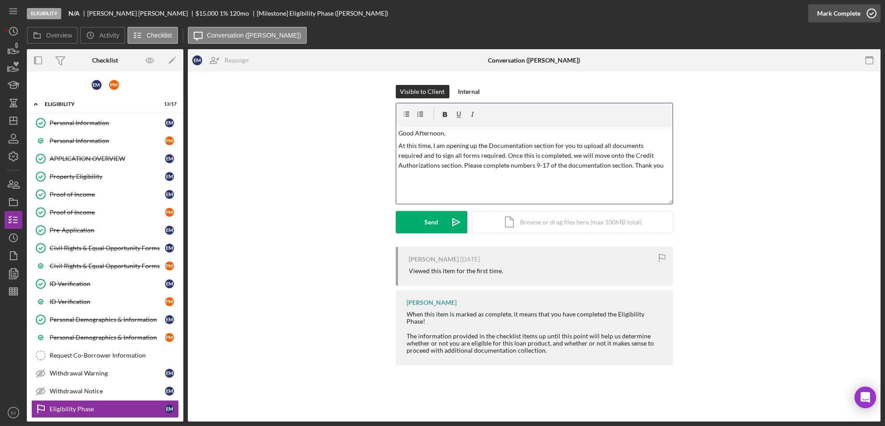
click at [877, 5] on icon "button" at bounding box center [872, 13] width 22 height 22
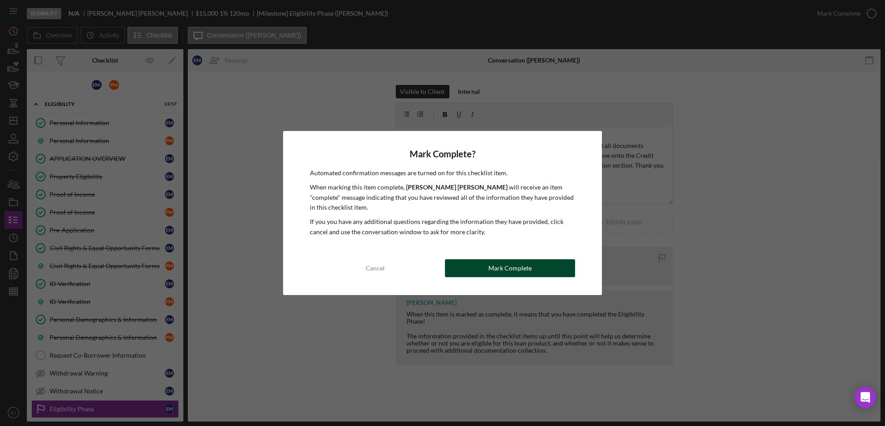
click at [531, 261] on button "Mark Complete" at bounding box center [510, 268] width 131 height 18
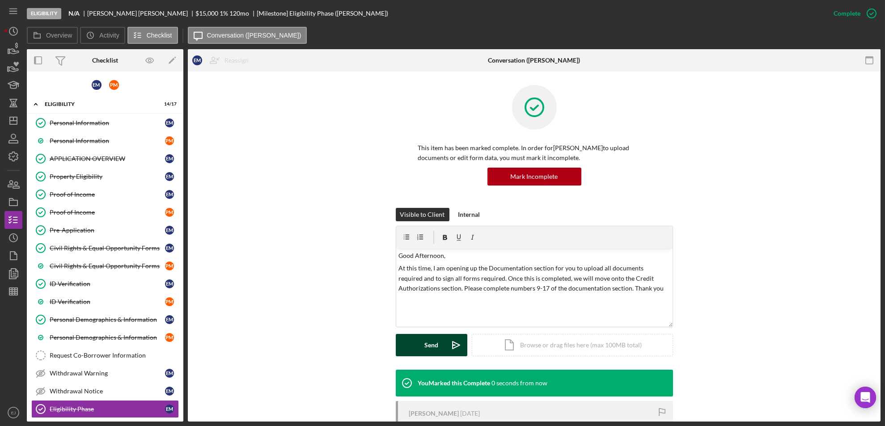
click at [451, 340] on icon "Icon/icon-invite-send" at bounding box center [456, 345] width 22 height 22
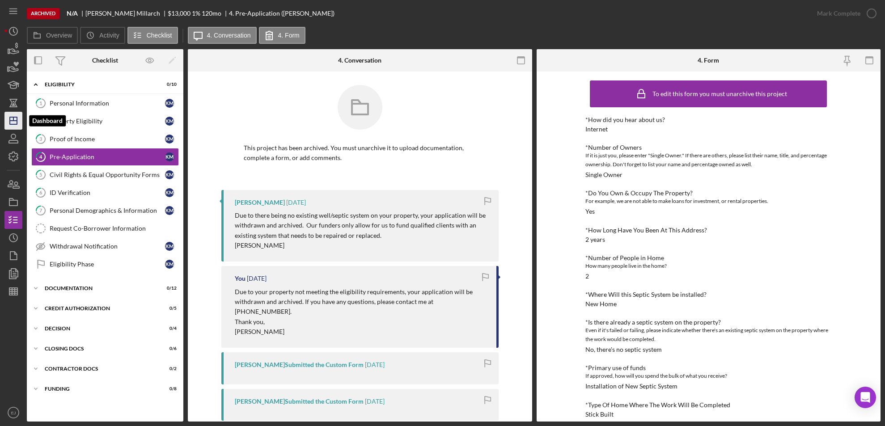
click at [11, 117] on polygon "button" at bounding box center [13, 120] width 7 height 7
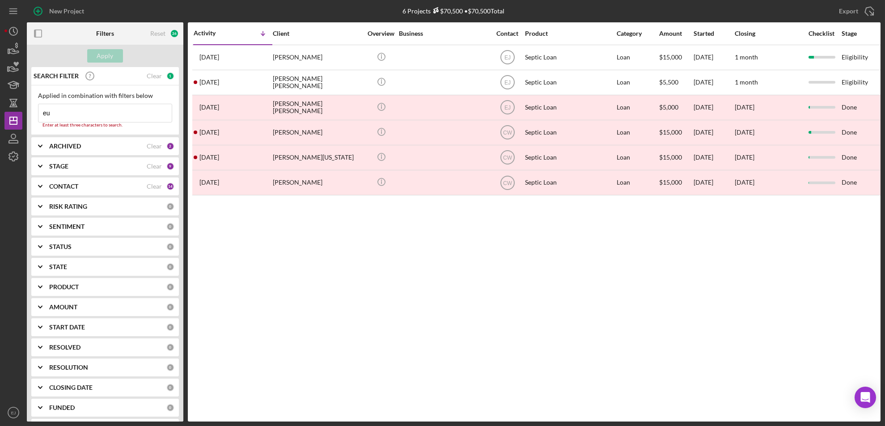
type input "e"
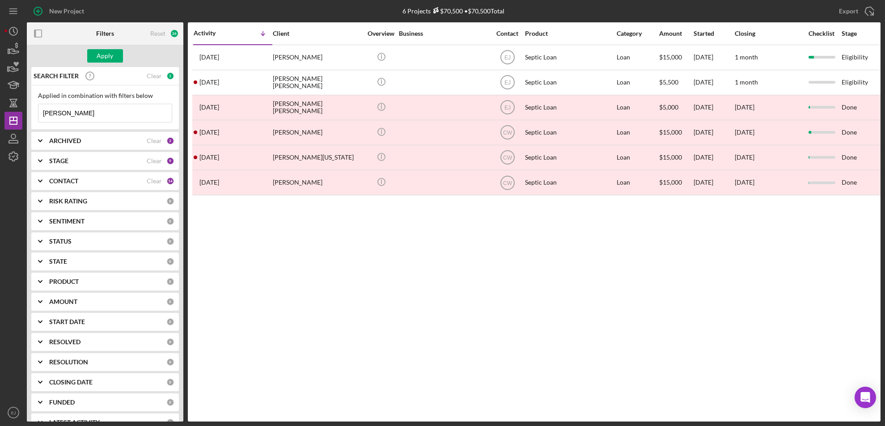
type input "snell"
click at [105, 47] on div "Apply" at bounding box center [105, 56] width 157 height 22
click at [104, 52] on div "Apply" at bounding box center [105, 55] width 17 height 13
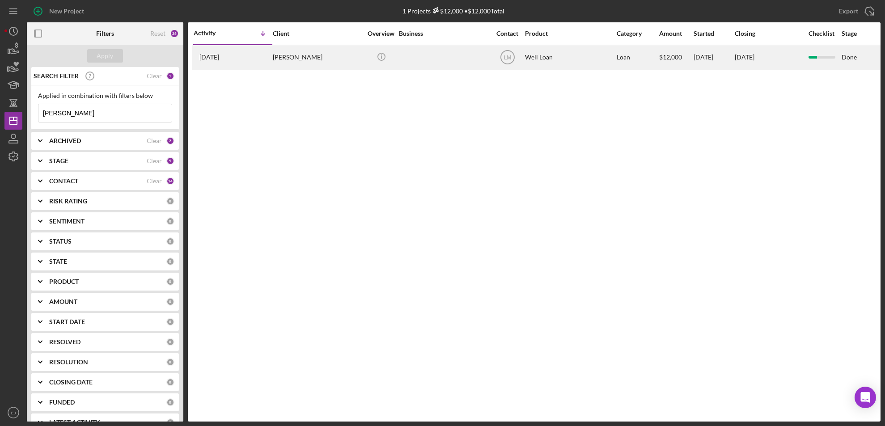
click at [304, 59] on div "Karen Snell" at bounding box center [317, 58] width 89 height 24
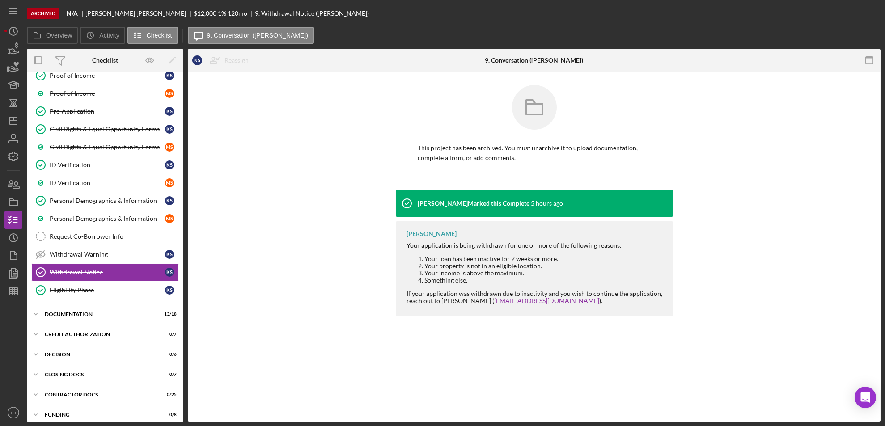
scroll to position [124, 0]
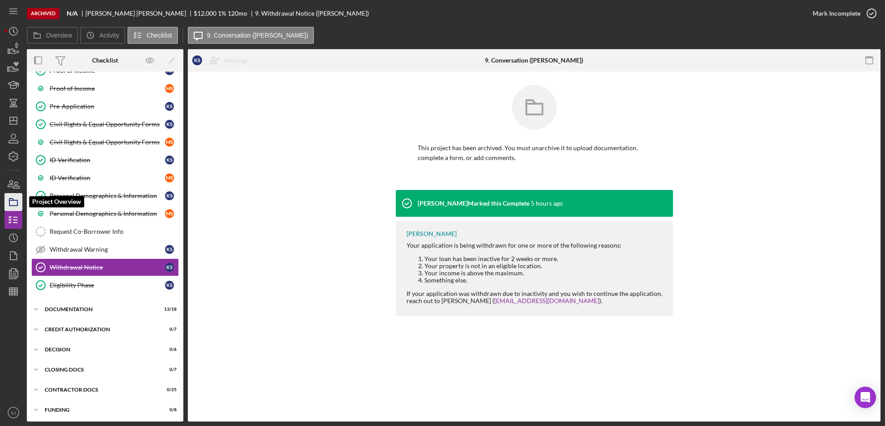
click at [14, 197] on icon "button" at bounding box center [13, 202] width 22 height 22
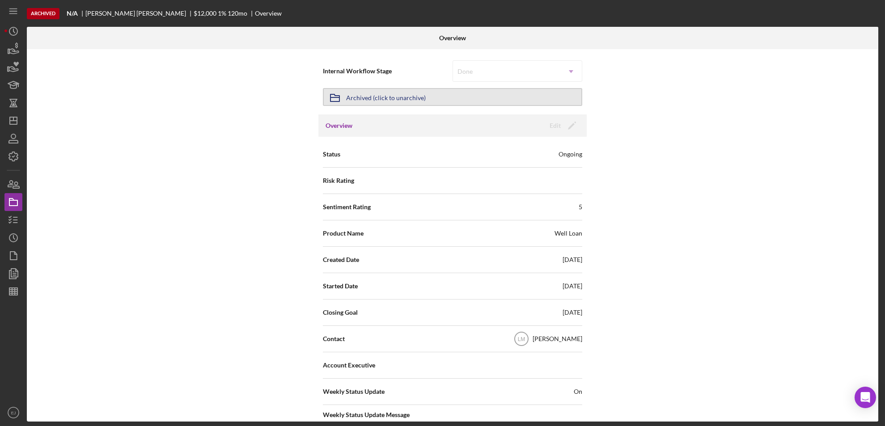
click at [339, 95] on icon "Icon/Archived" at bounding box center [335, 98] width 22 height 22
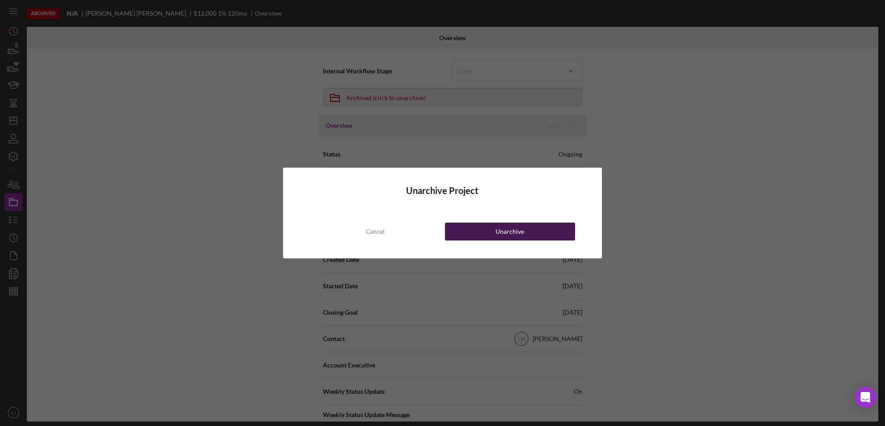
click at [489, 235] on button "Unarchive" at bounding box center [510, 232] width 131 height 18
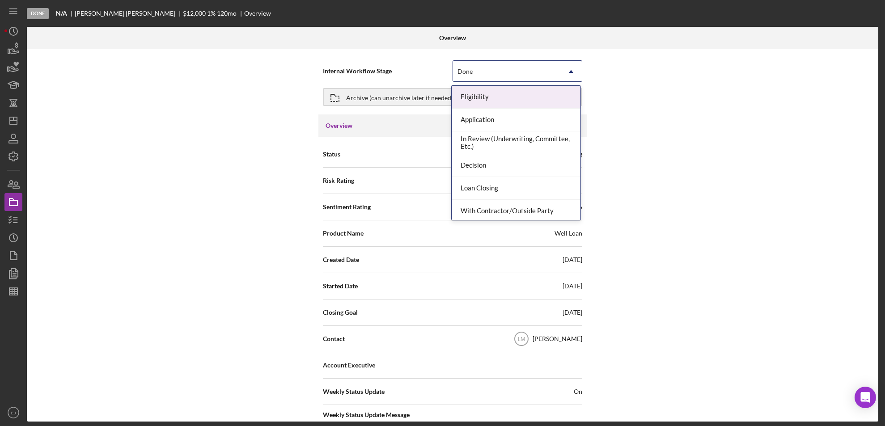
click at [562, 70] on icon "Icon/Dropdown Arrow" at bounding box center [571, 71] width 21 height 21
click at [555, 94] on div "Eligibility" at bounding box center [516, 97] width 129 height 23
